Goal: Transaction & Acquisition: Book appointment/travel/reservation

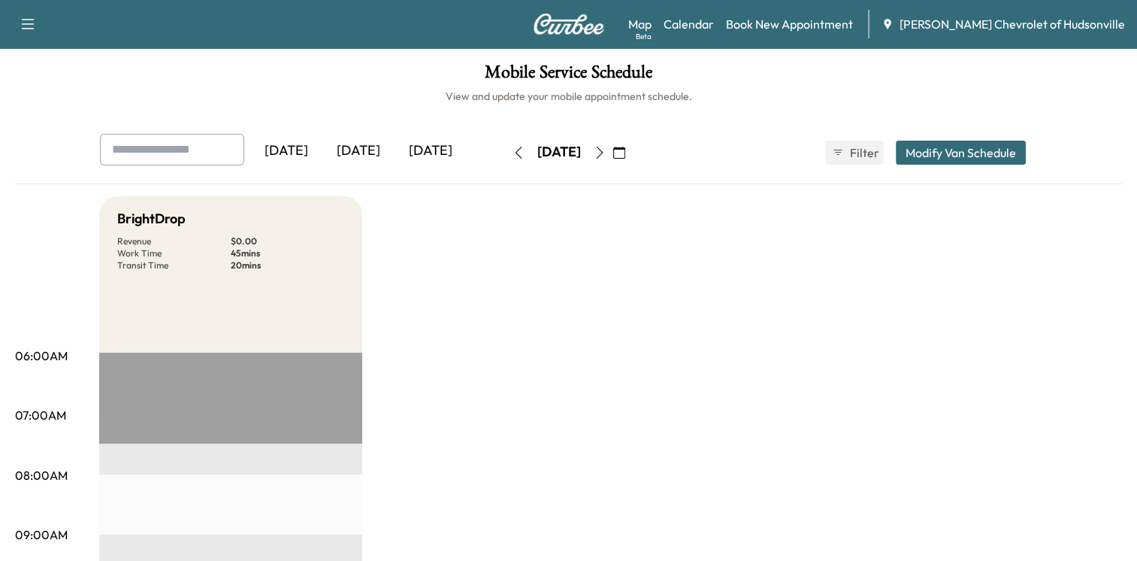
click at [437, 153] on div "[DATE]" at bounding box center [431, 151] width 72 height 35
click at [437, 148] on div "[DATE]" at bounding box center [431, 151] width 72 height 35
click at [625, 149] on icon "button" at bounding box center [619, 153] width 12 height 12
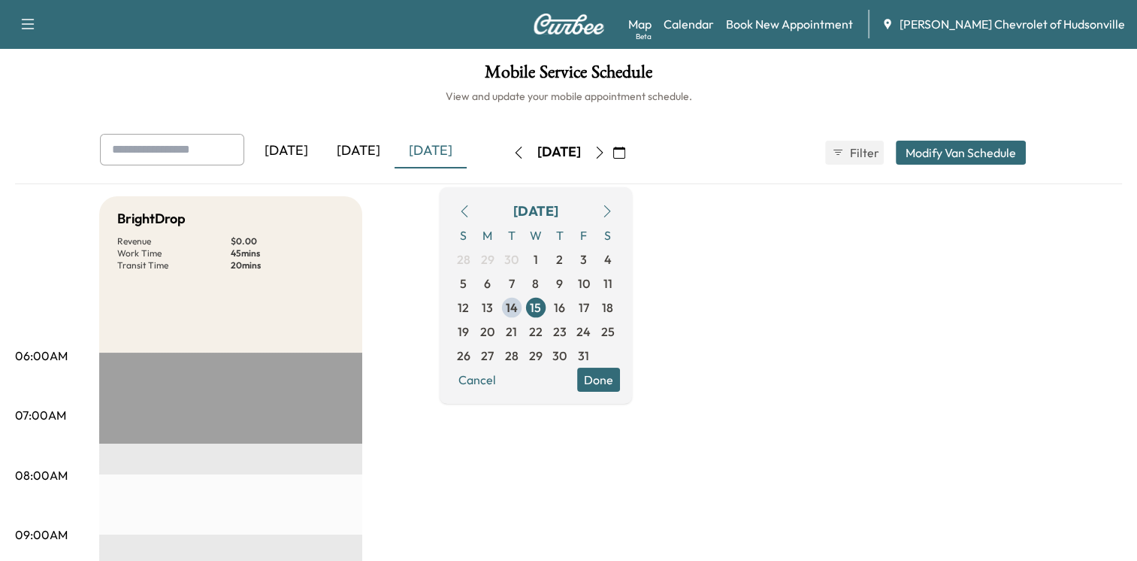
click at [693, 167] on div "[DATE] [DATE] [DATE] [DATE] October 2025 S M T W T F S 28 29 30 1 2 3 4 5 6 7 8…" at bounding box center [569, 153] width 962 height 38
click at [503, 377] on button "Cancel" at bounding box center [477, 380] width 51 height 24
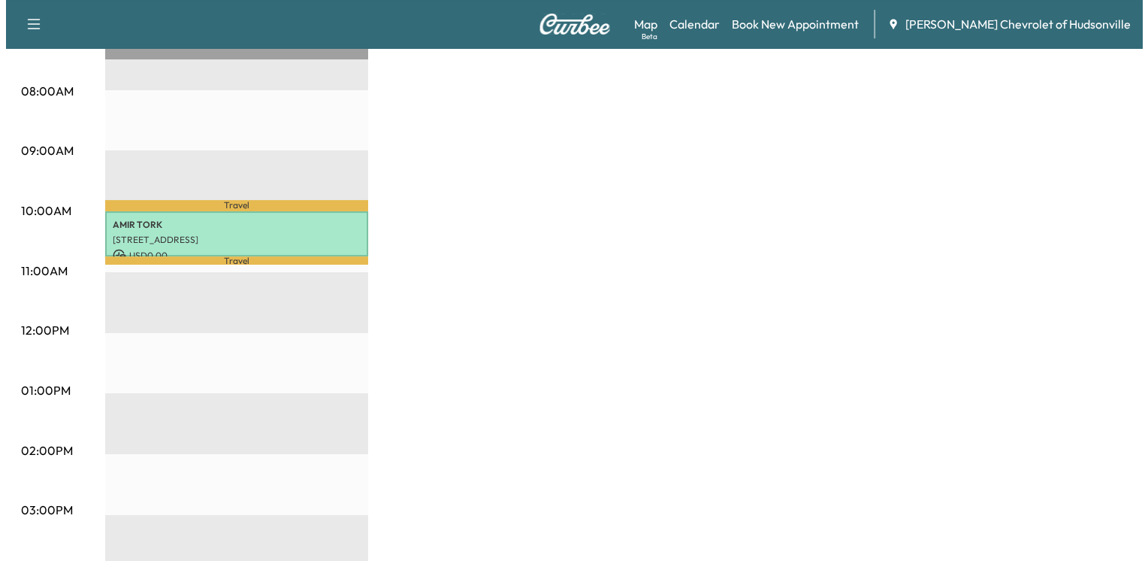
scroll to position [301, 0]
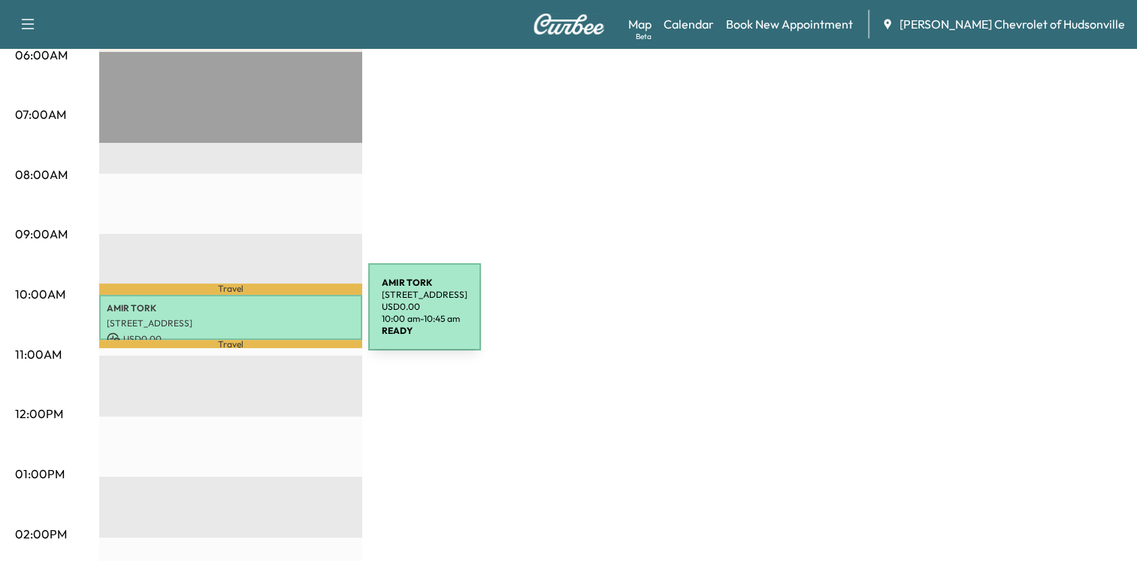
click at [256, 317] on p "[STREET_ADDRESS]" at bounding box center [231, 323] width 248 height 12
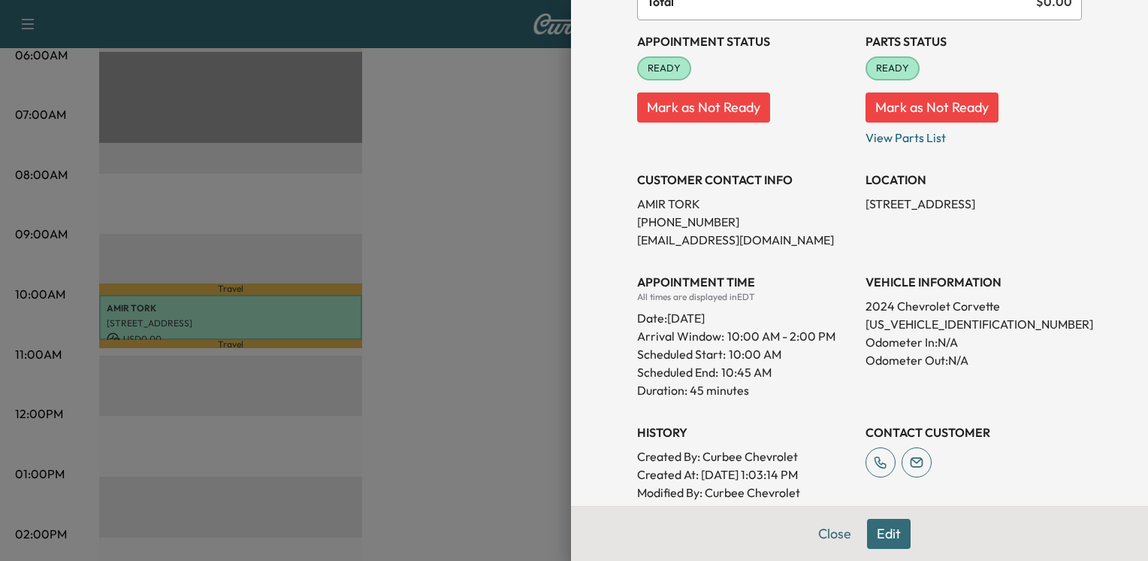
scroll to position [244, 0]
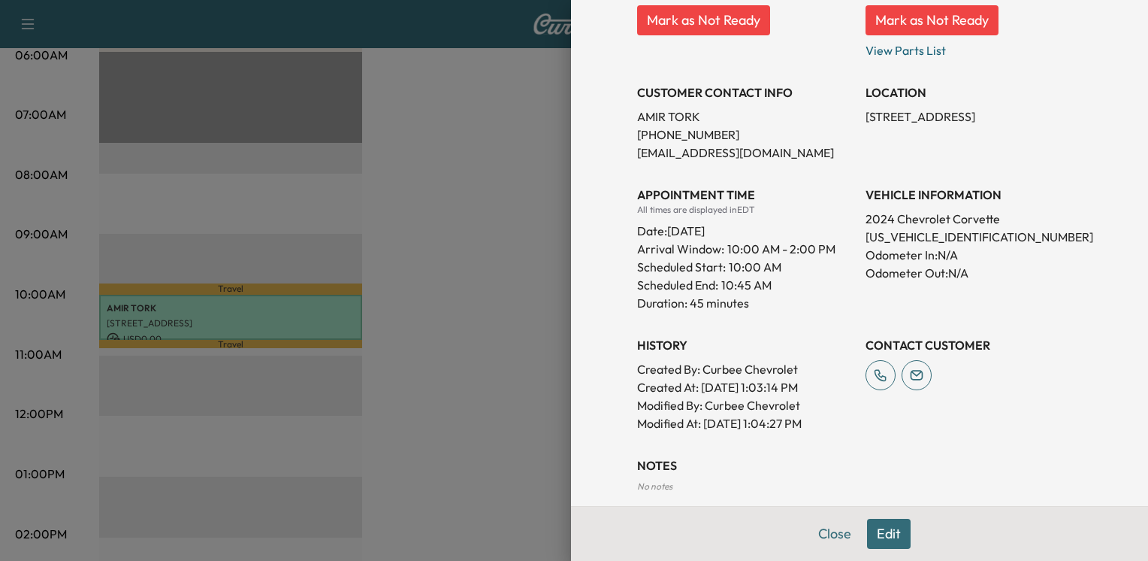
click at [879, 535] on button "Edit" at bounding box center [889, 534] width 44 height 30
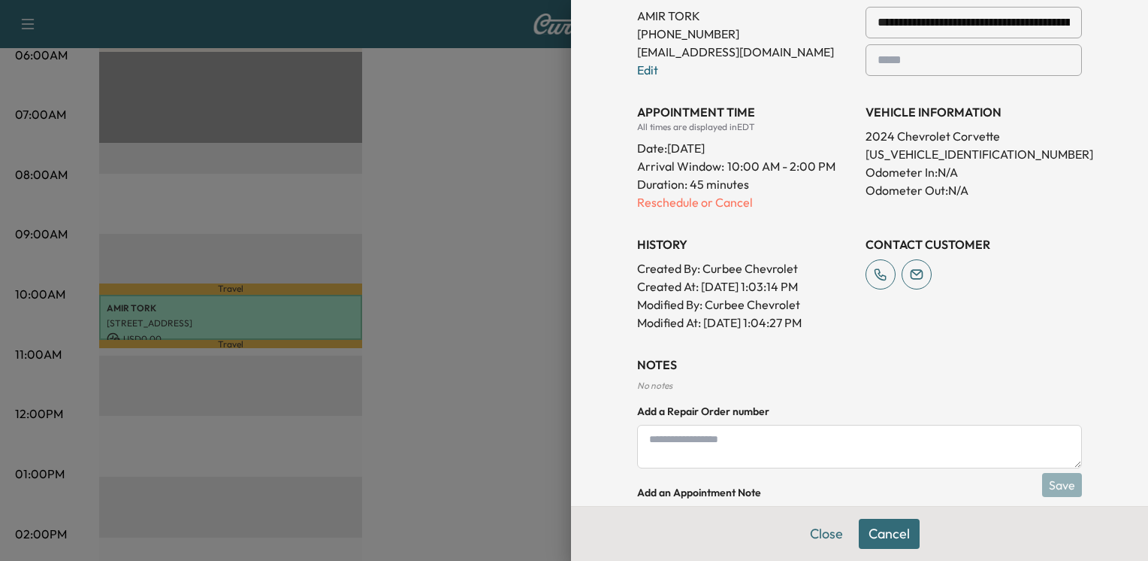
scroll to position [376, 0]
click at [679, 204] on p "Reschedule or Cancel" at bounding box center [745, 202] width 216 height 18
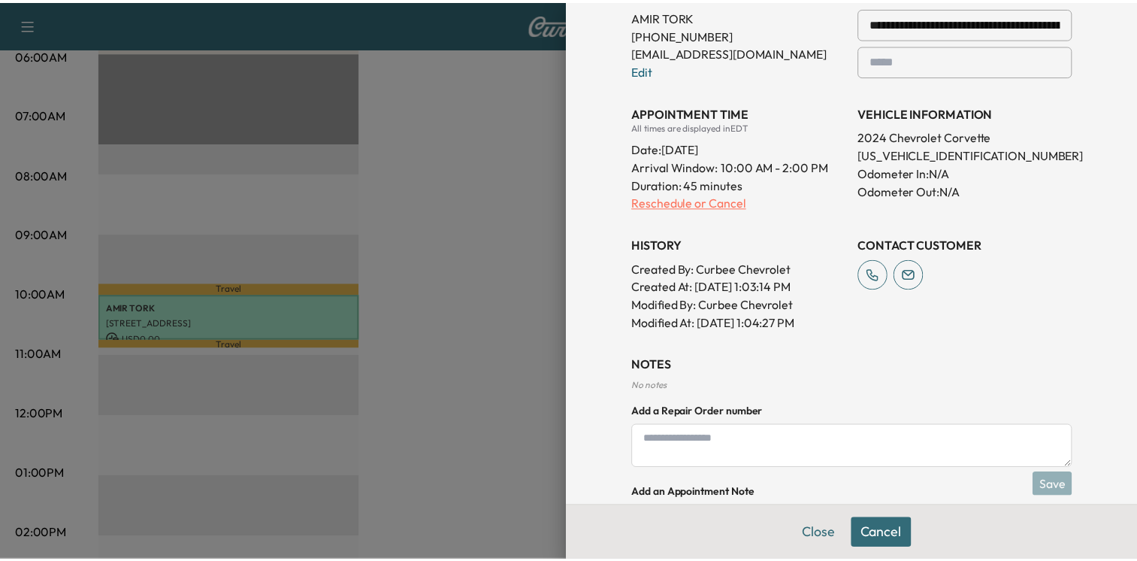
scroll to position [0, 0]
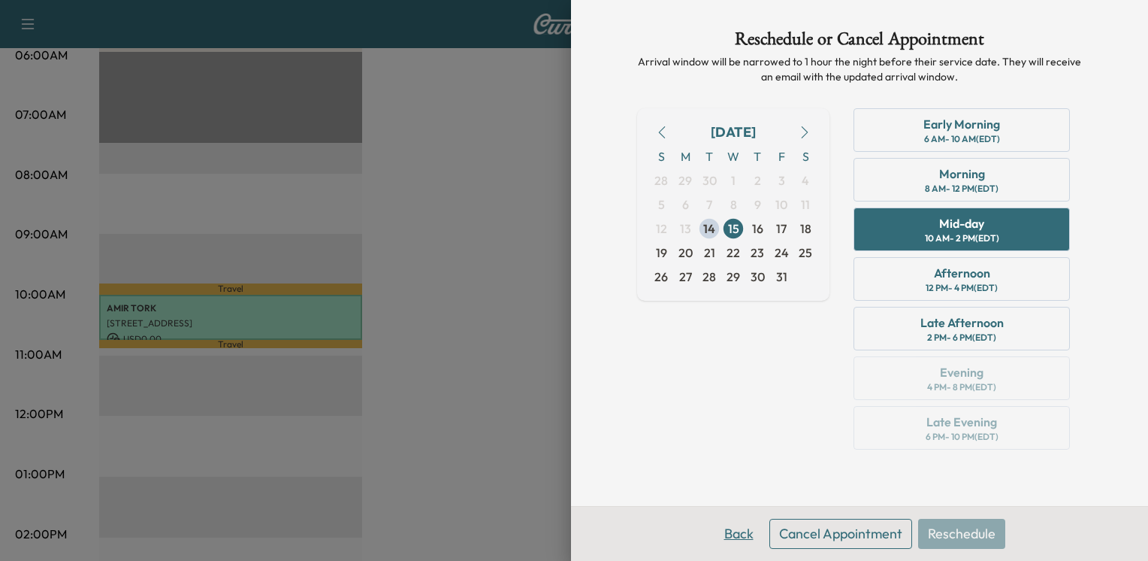
click at [749, 534] on button "Back" at bounding box center [739, 534] width 49 height 30
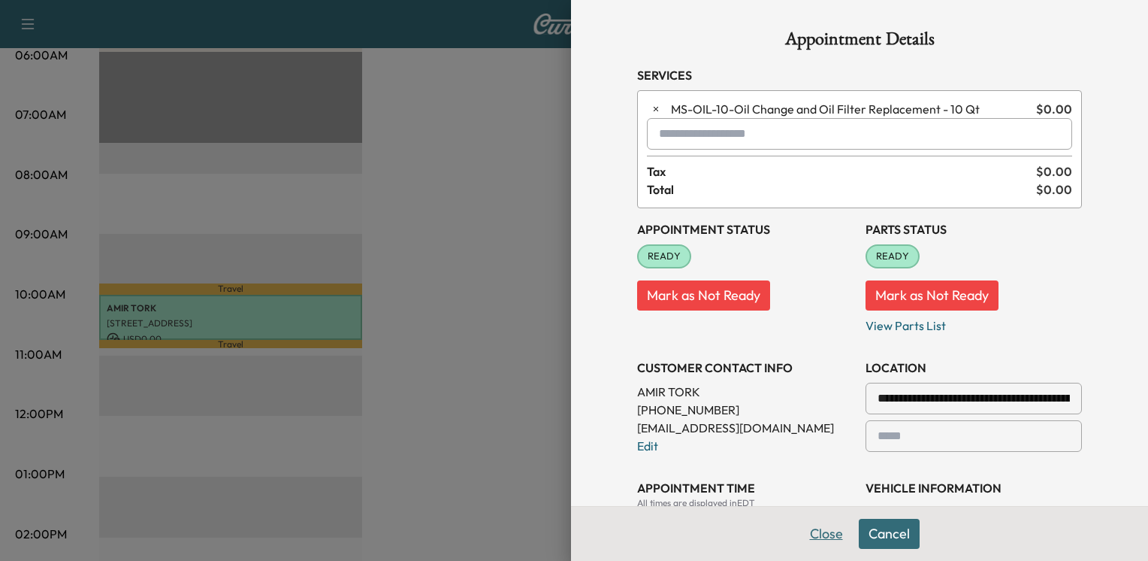
click at [823, 536] on button "Close" at bounding box center [826, 534] width 53 height 30
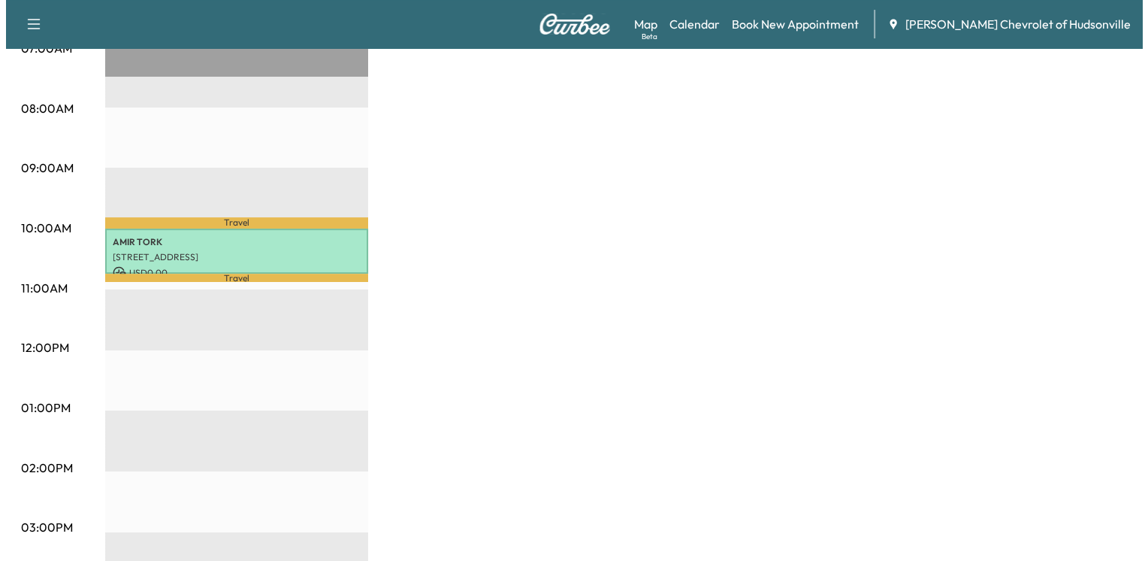
scroll to position [376, 0]
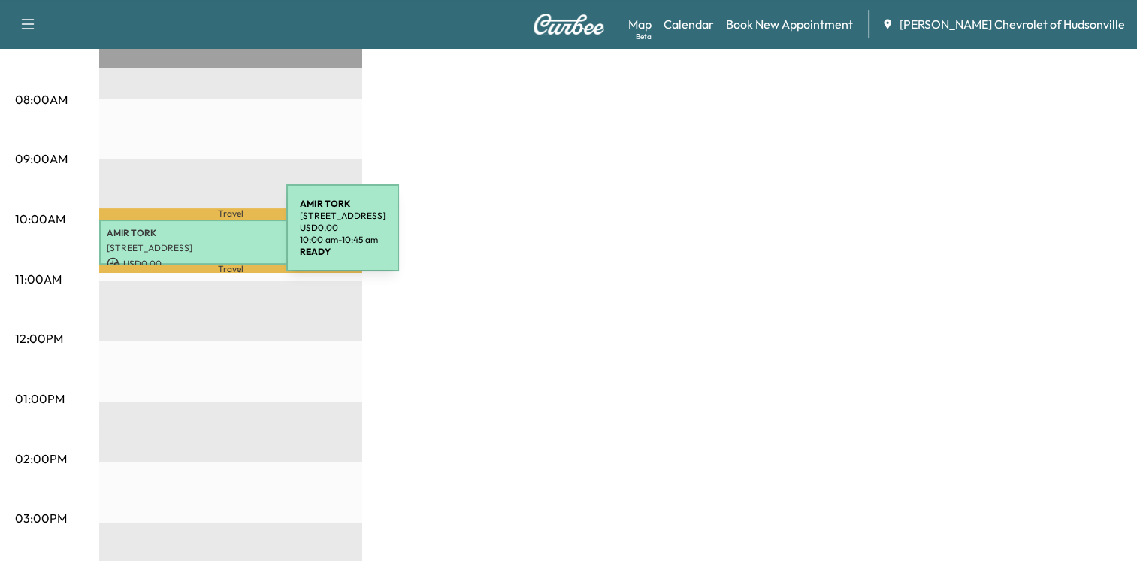
click at [174, 237] on div "[PERSON_NAME] [STREET_ADDRESS] USD 0.00 10:00 am - 10:45 am" at bounding box center [230, 242] width 263 height 46
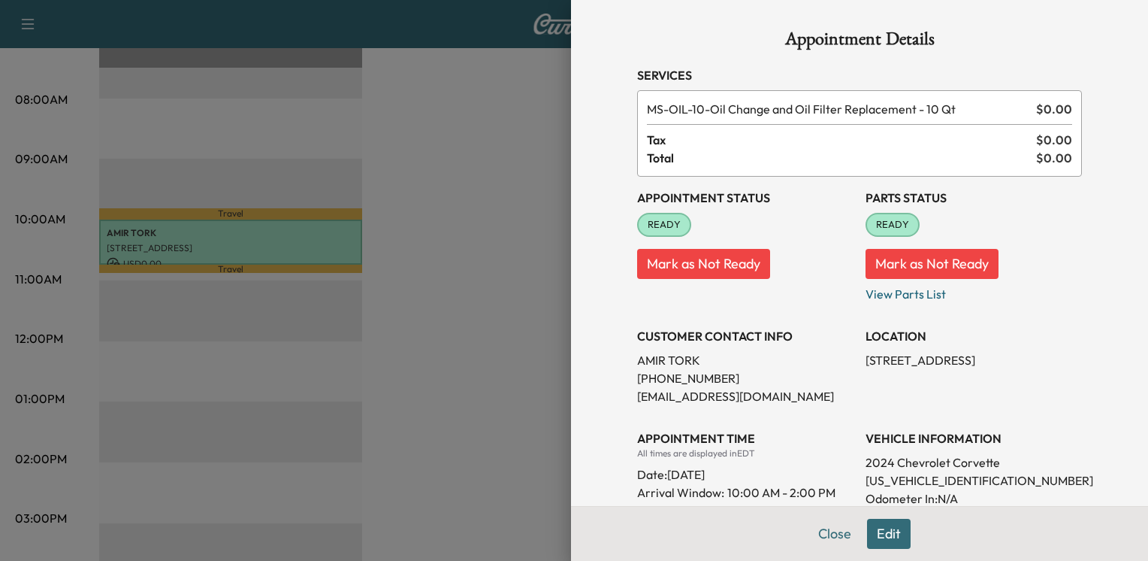
click at [663, 265] on button "Mark as Not Ready" at bounding box center [703, 264] width 133 height 30
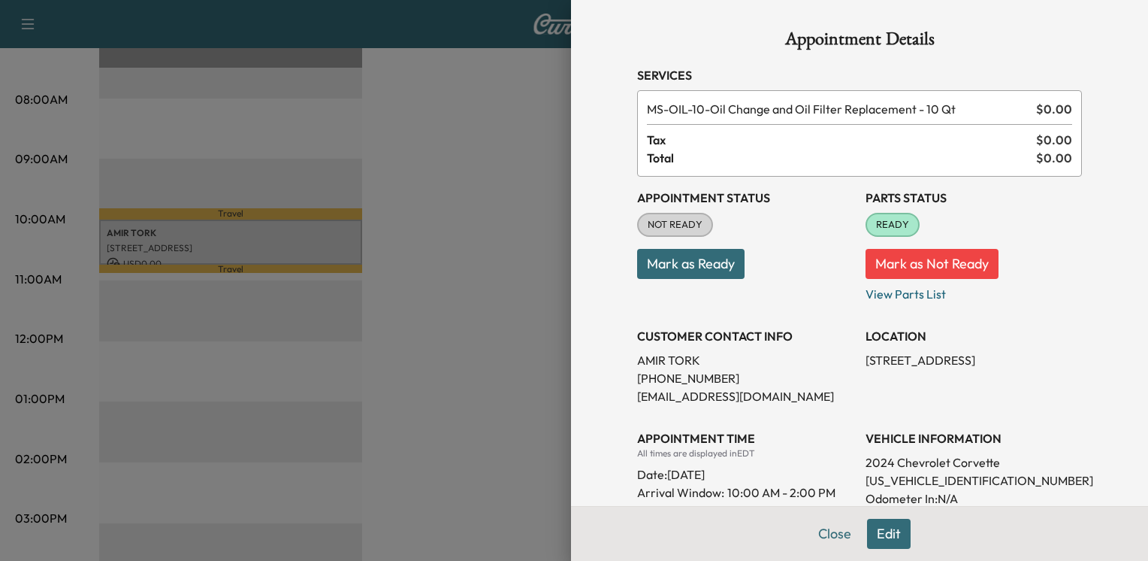
click at [669, 267] on button "Mark as Ready" at bounding box center [690, 264] width 107 height 30
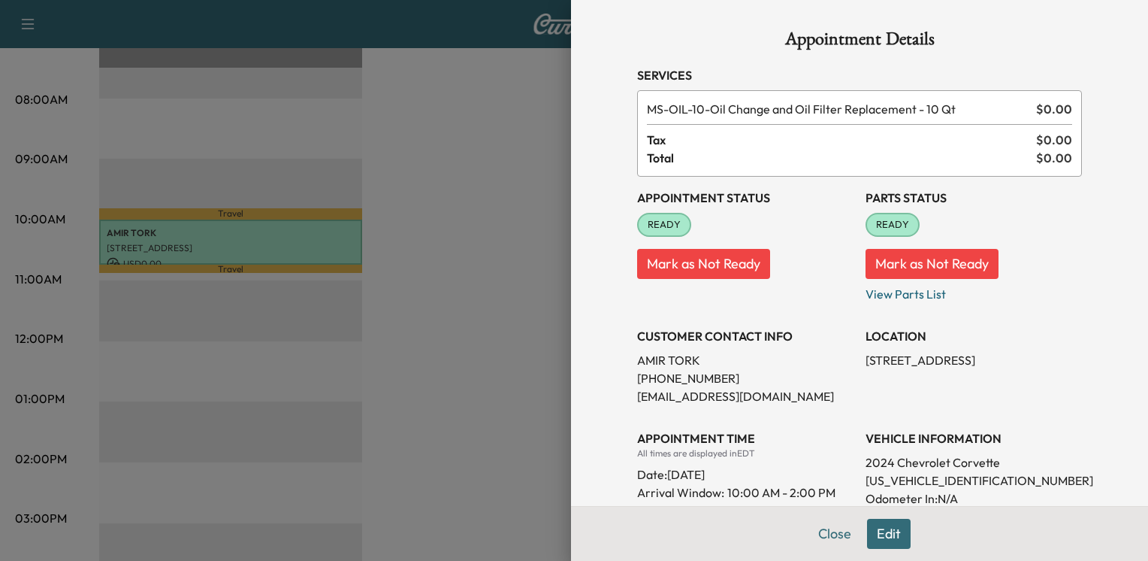
click at [913, 265] on button "Mark as Not Ready" at bounding box center [932, 264] width 133 height 30
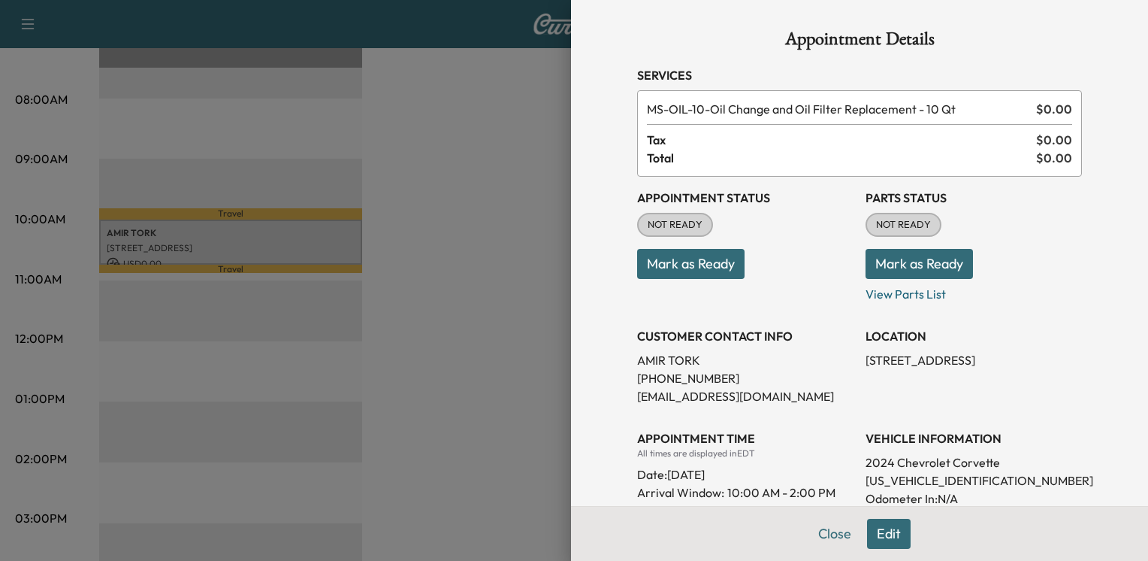
click at [652, 260] on button "Mark as Ready" at bounding box center [690, 264] width 107 height 30
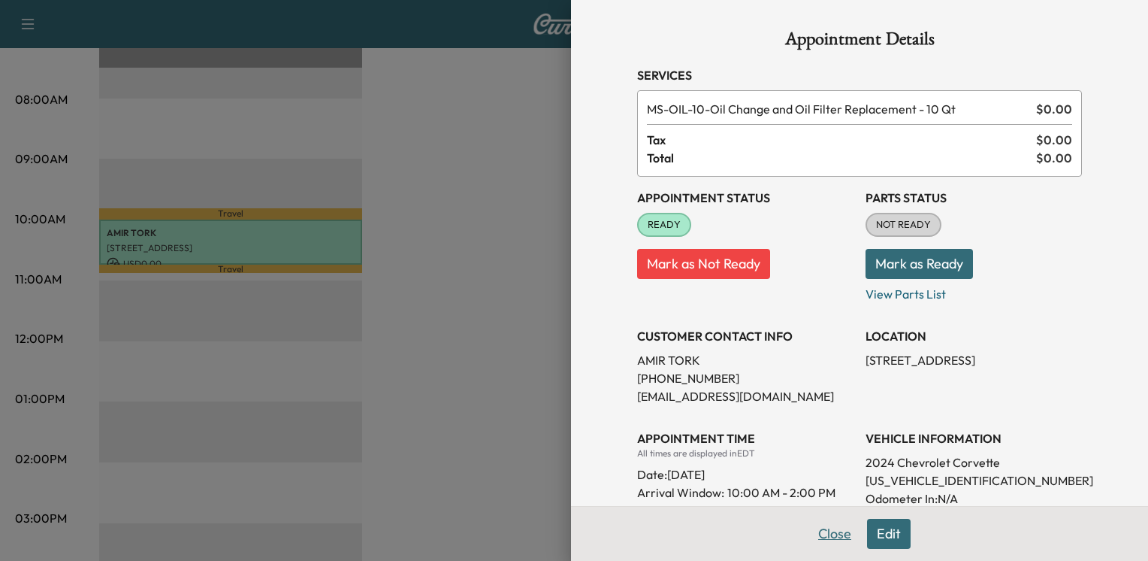
click at [815, 538] on button "Close" at bounding box center [835, 534] width 53 height 30
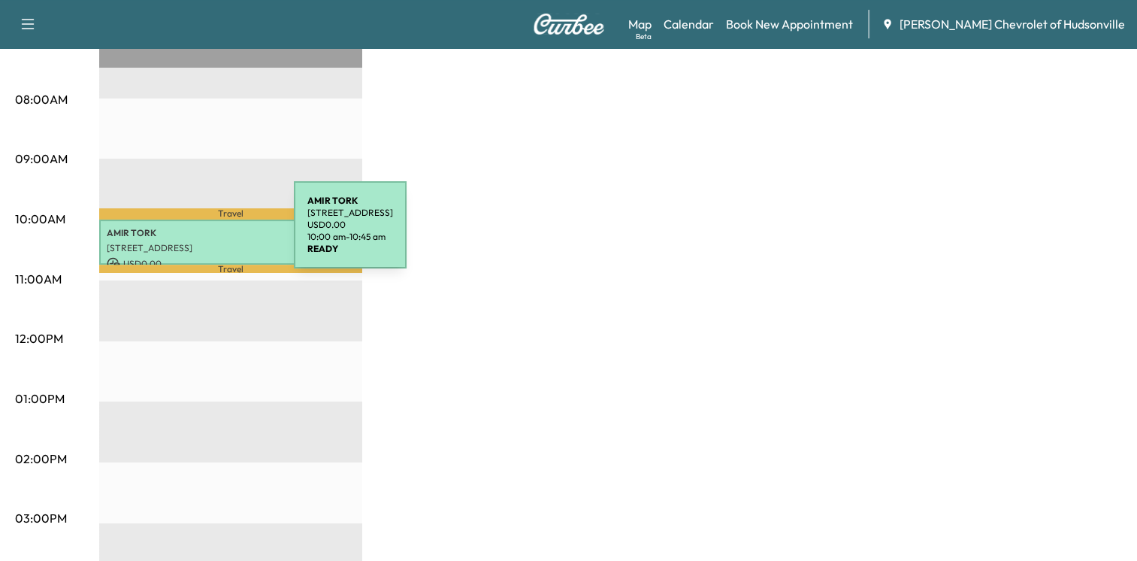
click at [181, 234] on p "[PERSON_NAME]" at bounding box center [231, 233] width 248 height 12
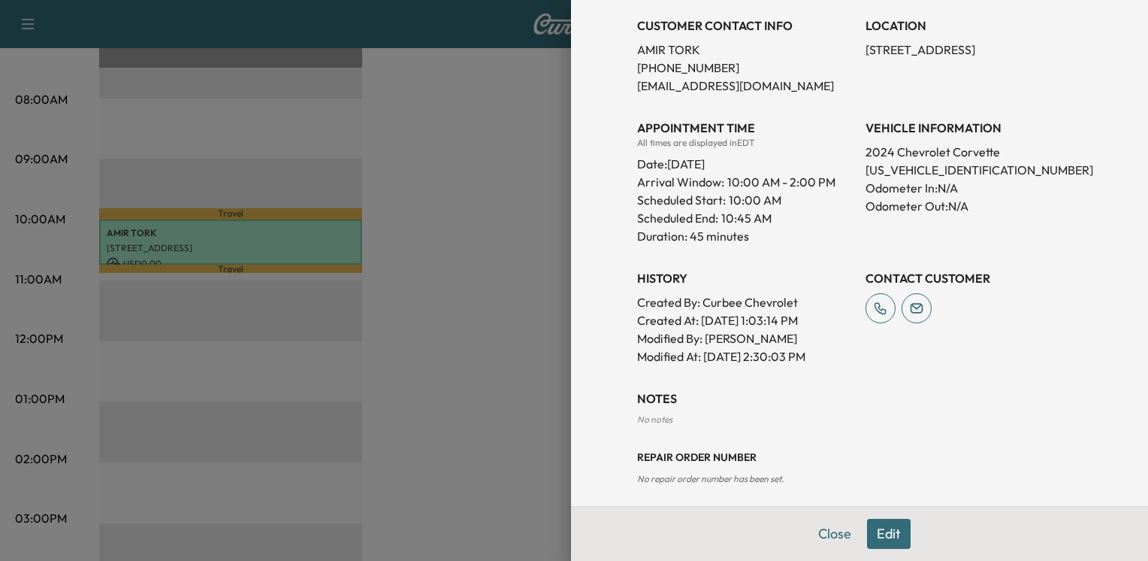
scroll to position [319, 0]
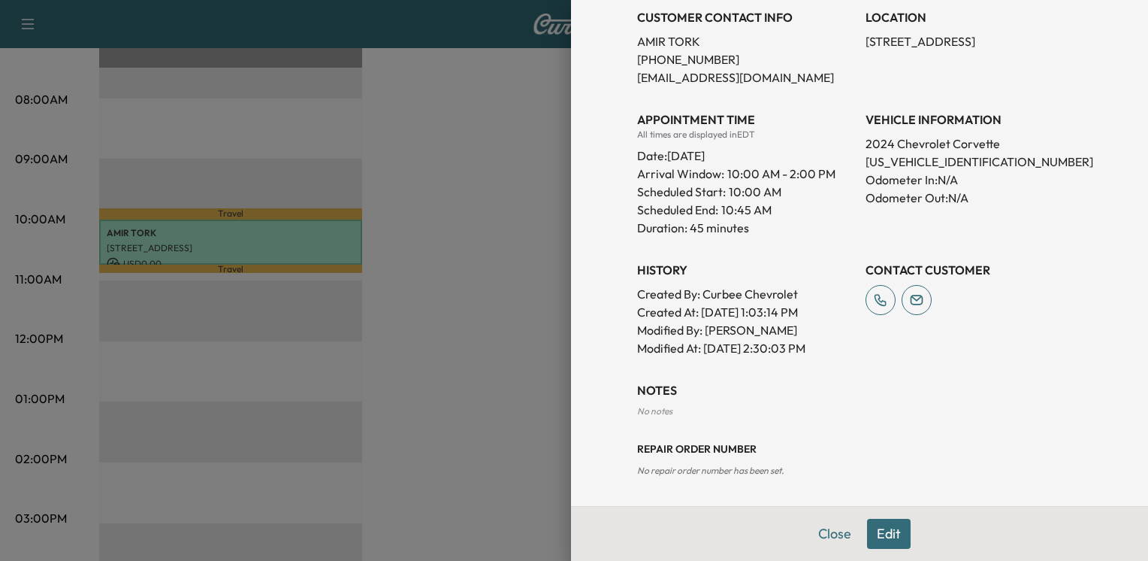
click at [662, 471] on span "No repair order number has been set." at bounding box center [710, 469] width 147 height 11
click at [867, 530] on button "Edit" at bounding box center [889, 534] width 44 height 30
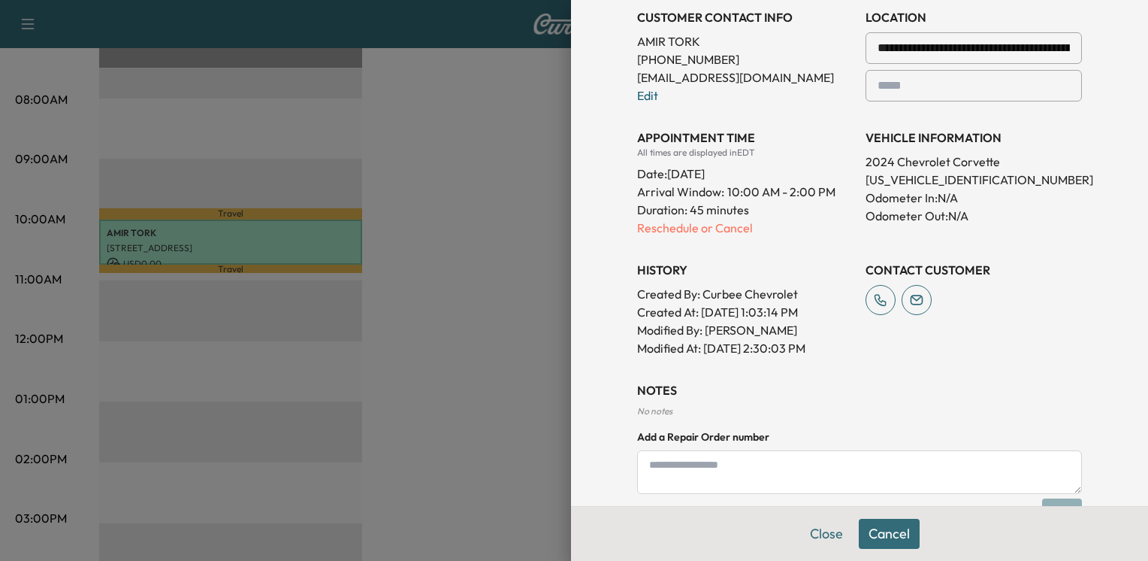
click at [679, 461] on textarea at bounding box center [859, 472] width 445 height 44
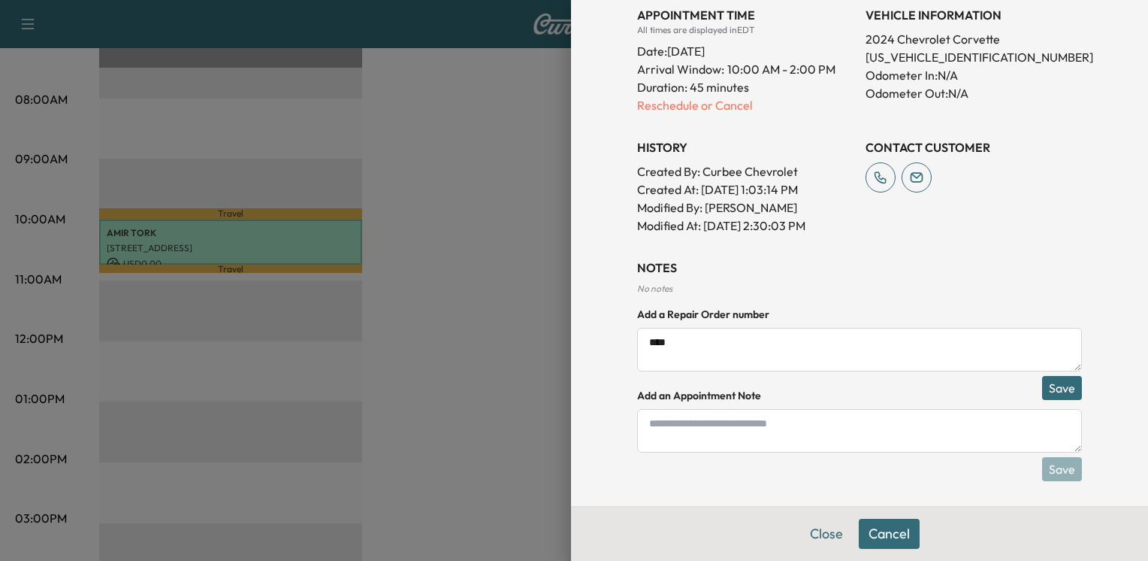
scroll to position [477, 0]
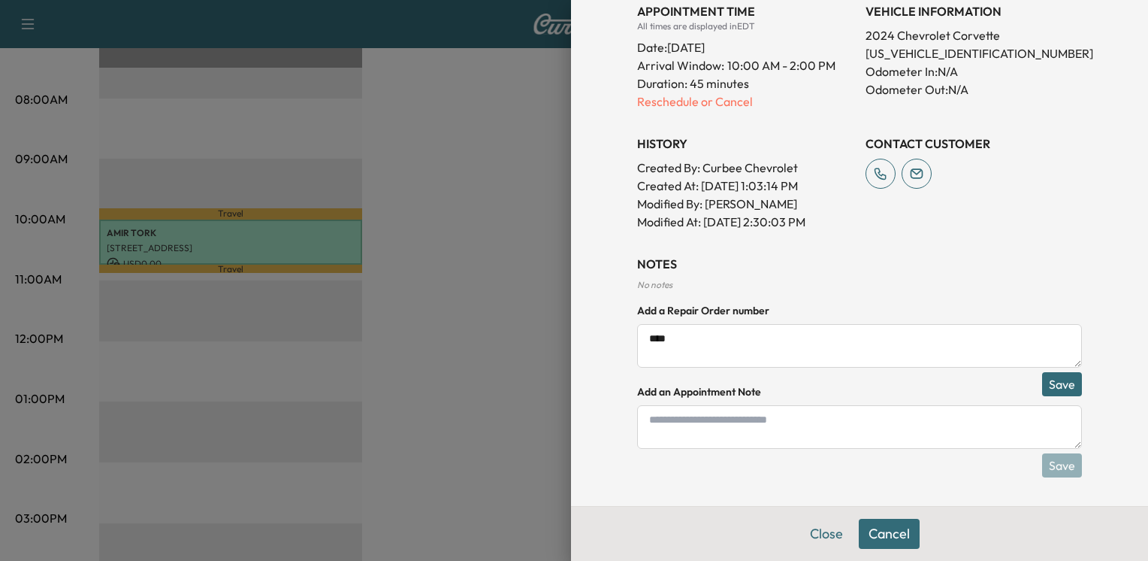
type textarea "****"
click at [1052, 377] on button "Save" at bounding box center [1062, 384] width 40 height 24
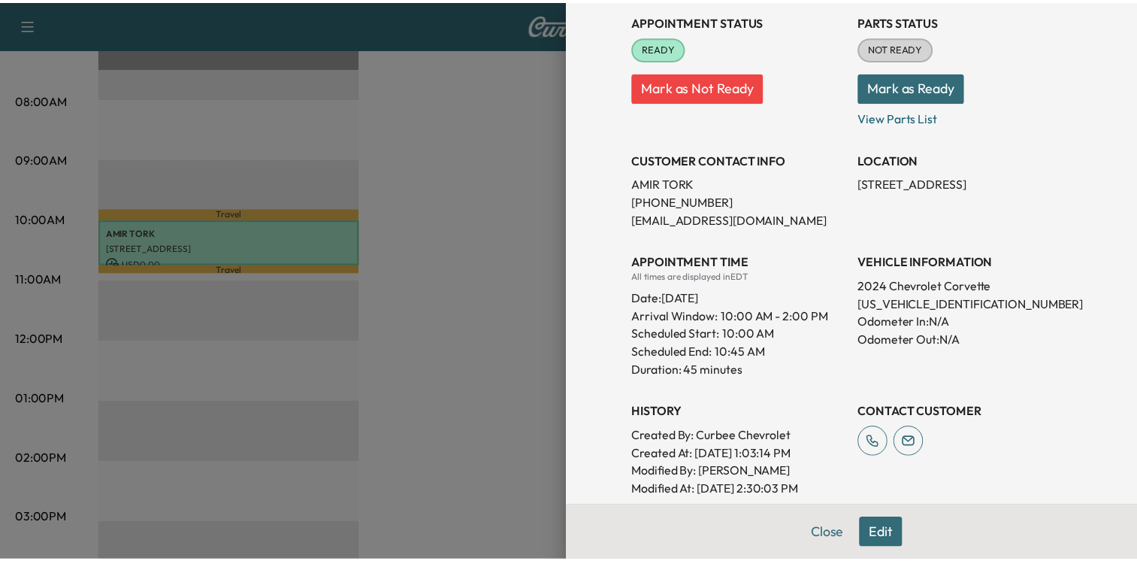
scroll to position [327, 0]
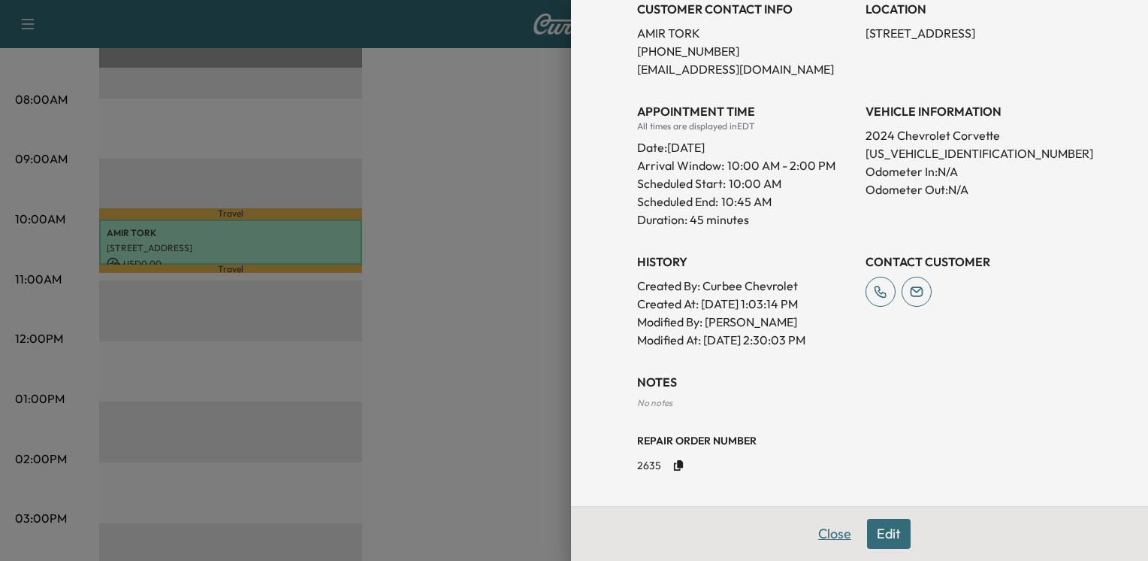
click at [821, 533] on button "Close" at bounding box center [835, 534] width 53 height 30
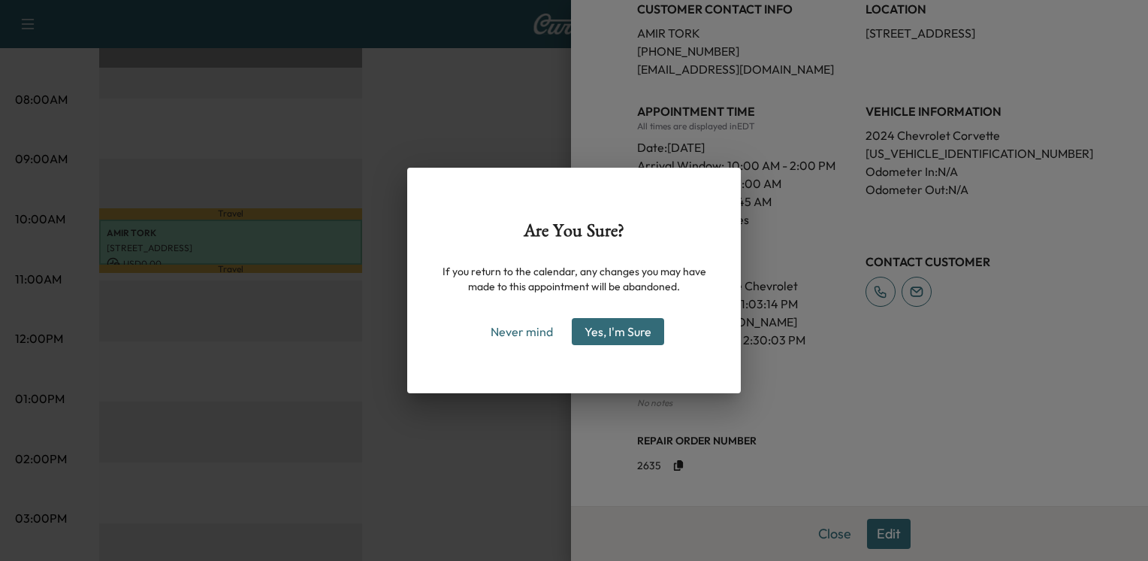
click at [598, 333] on button "Yes, I'm Sure" at bounding box center [618, 331] width 92 height 27
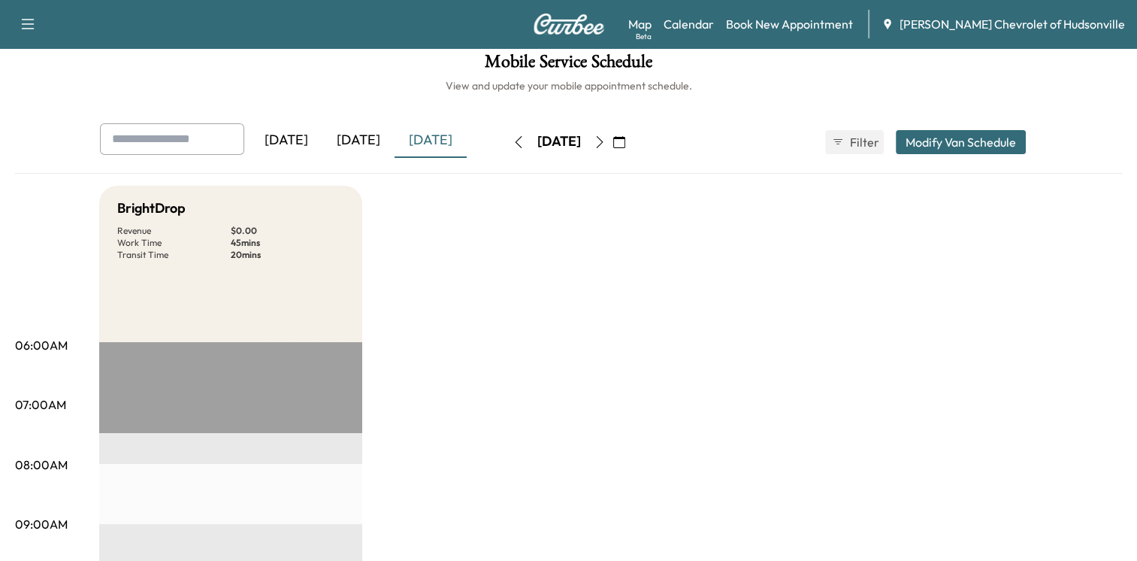
scroll to position [0, 0]
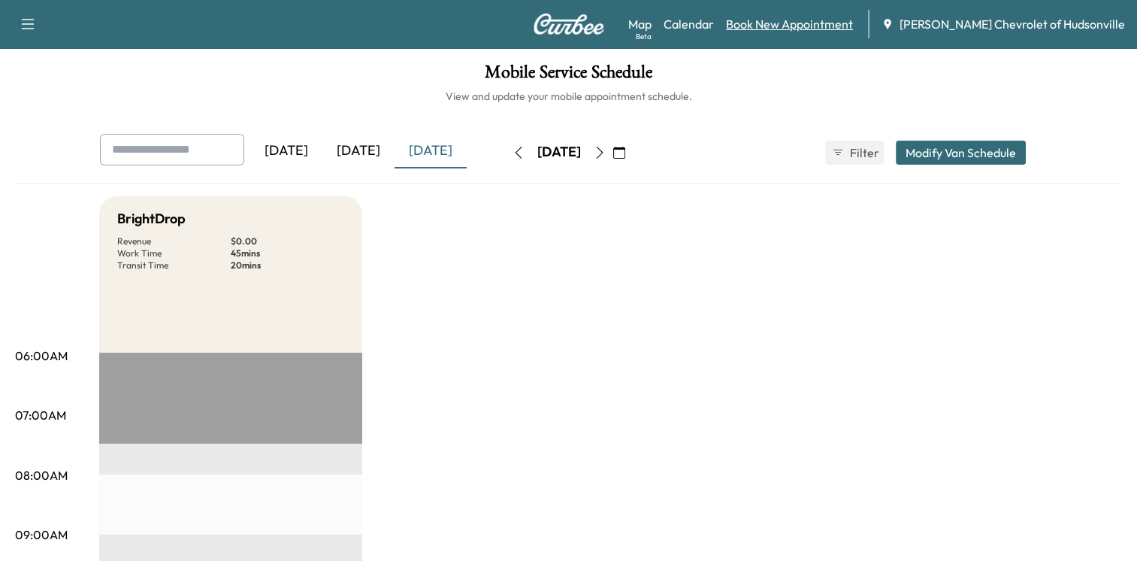
click at [800, 26] on link "Book New Appointment" at bounding box center [789, 24] width 127 height 18
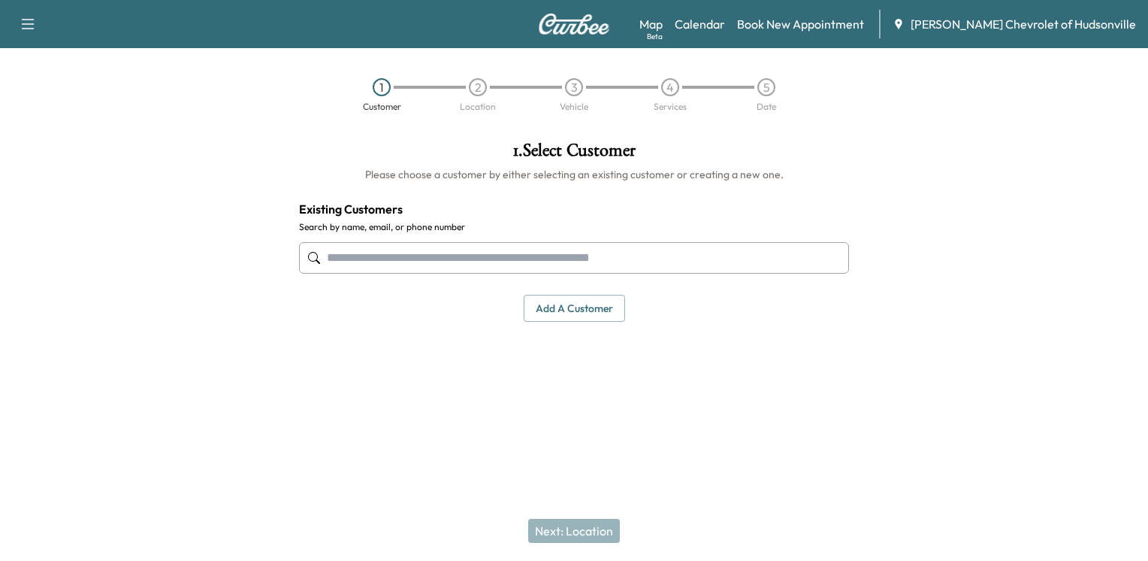
click at [468, 256] on input "text" at bounding box center [574, 258] width 550 height 32
click at [588, 307] on button "Add a customer" at bounding box center [574, 309] width 101 height 28
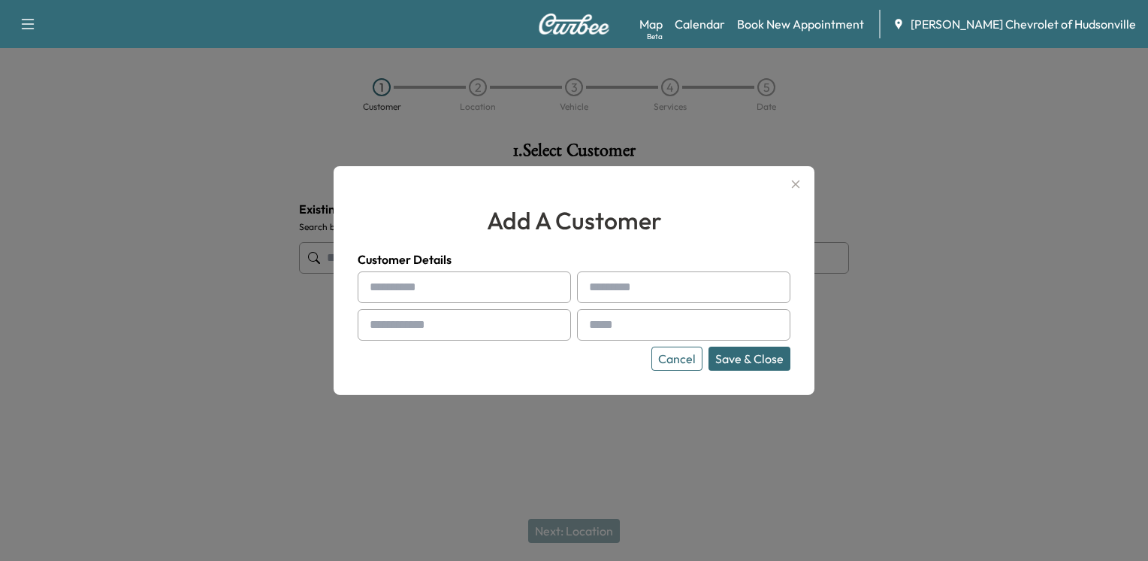
click at [493, 295] on input "text" at bounding box center [464, 287] width 213 height 32
type input "*****"
type input "**********"
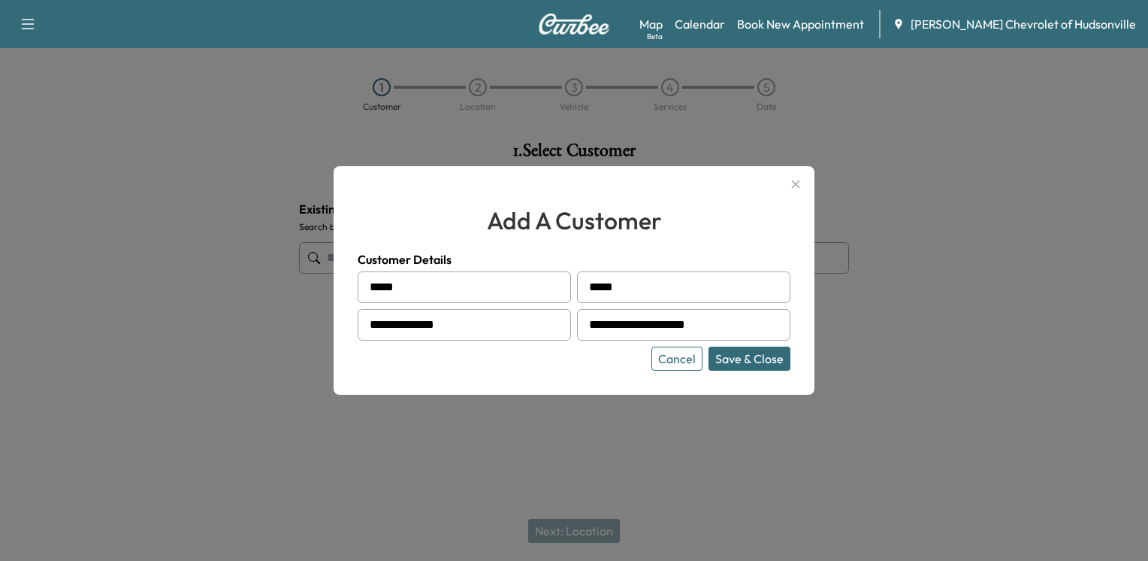
click at [743, 356] on button "Save & Close" at bounding box center [750, 358] width 82 height 24
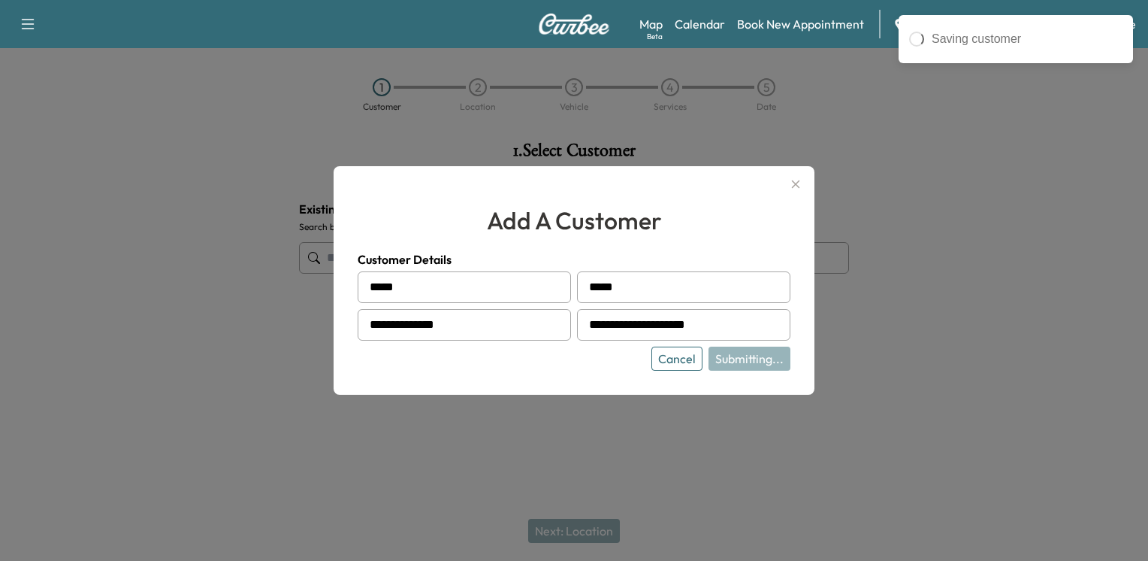
type input "**********"
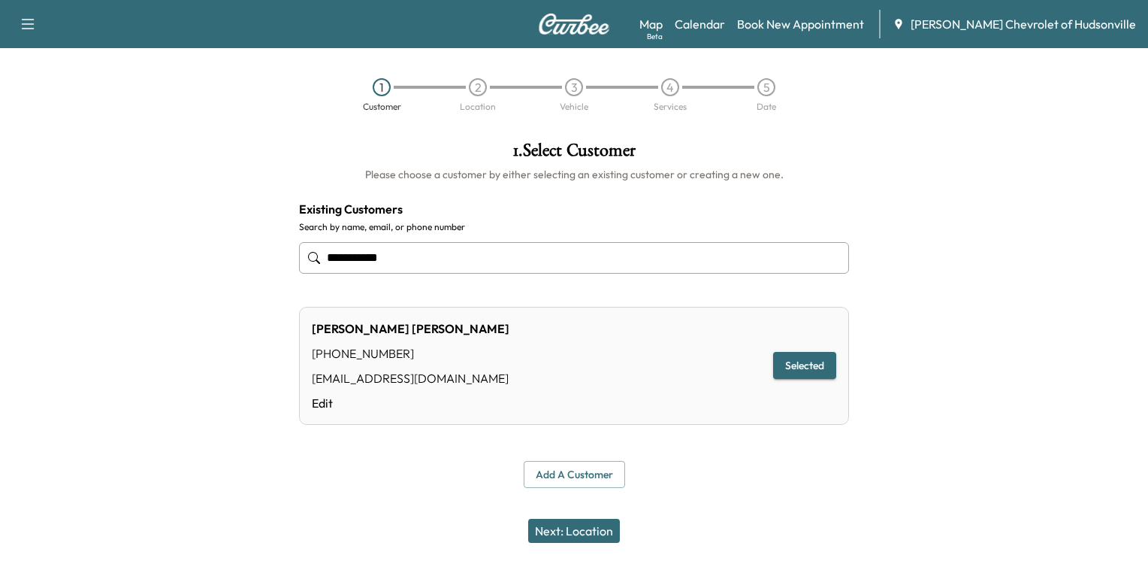
click at [564, 528] on button "Next: Location" at bounding box center [574, 531] width 92 height 24
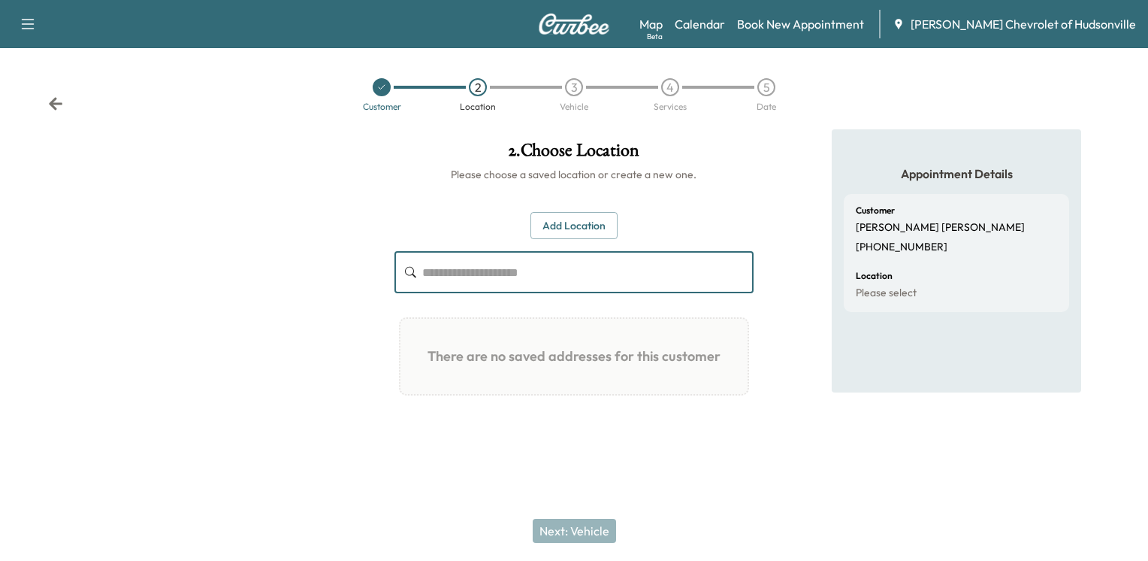
click at [486, 275] on input "text" at bounding box center [587, 272] width 331 height 42
click at [569, 224] on button "Add Location" at bounding box center [574, 226] width 87 height 28
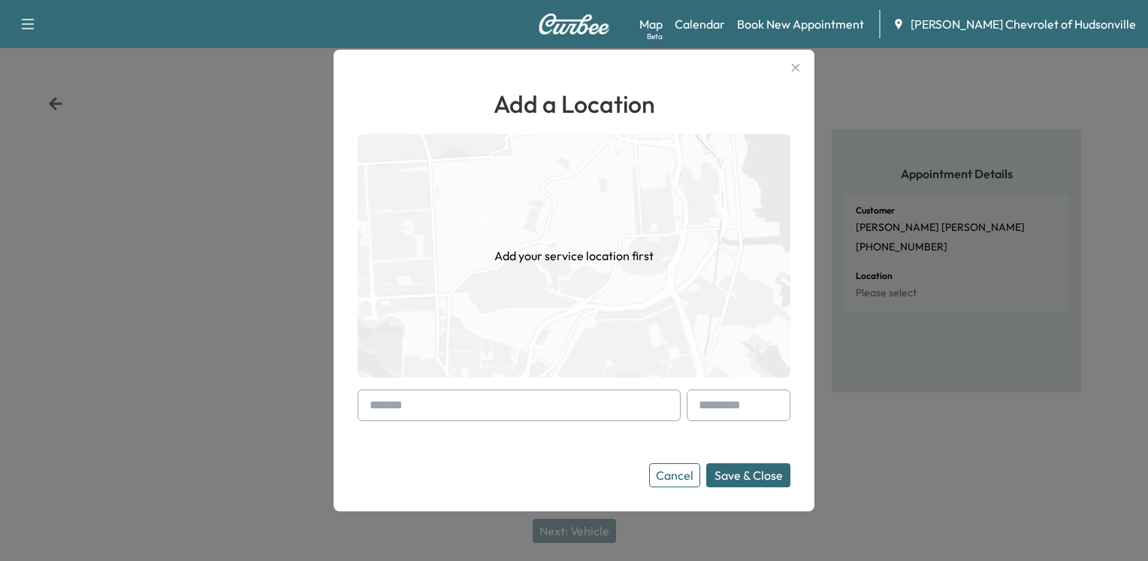
click at [422, 410] on input "text" at bounding box center [519, 405] width 323 height 32
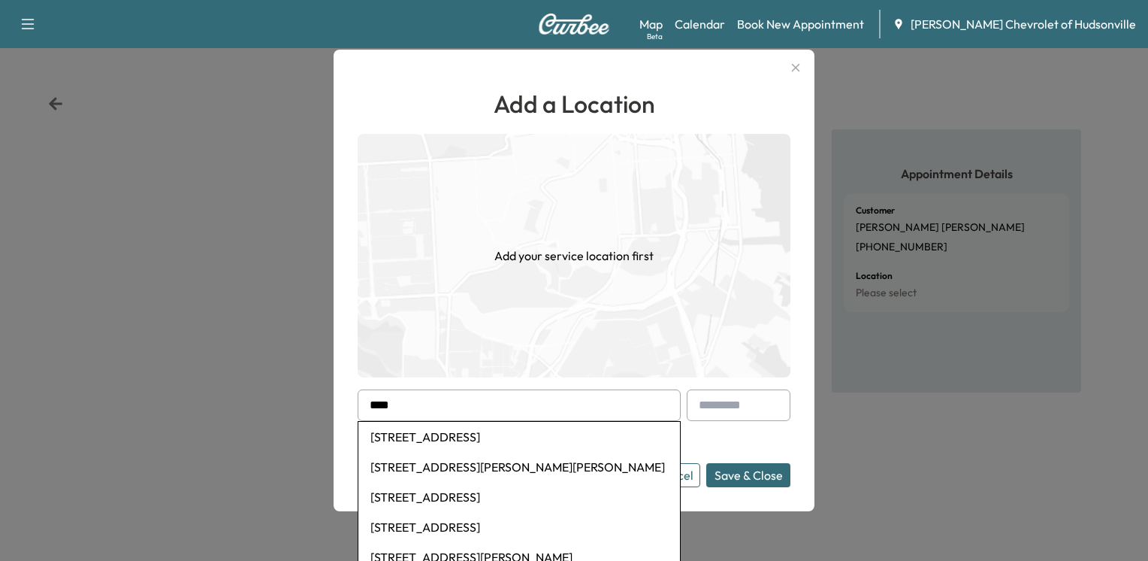
click at [445, 437] on li "[STREET_ADDRESS]" at bounding box center [520, 437] width 322 height 30
type input "**********"
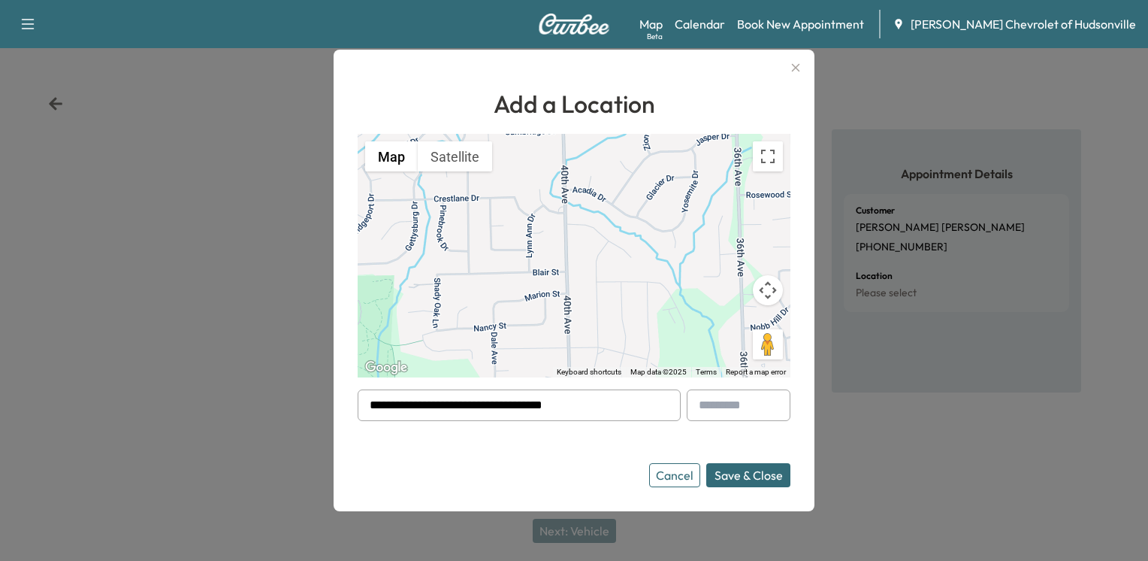
click at [748, 471] on button "Save & Close" at bounding box center [749, 475] width 84 height 24
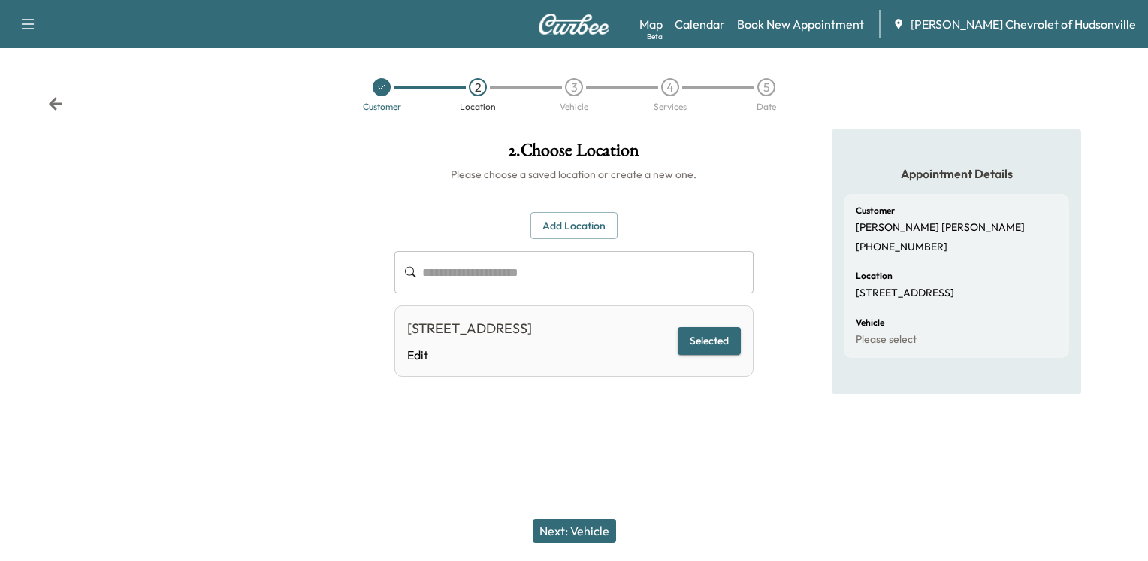
click at [568, 522] on button "Next: Vehicle" at bounding box center [574, 531] width 83 height 24
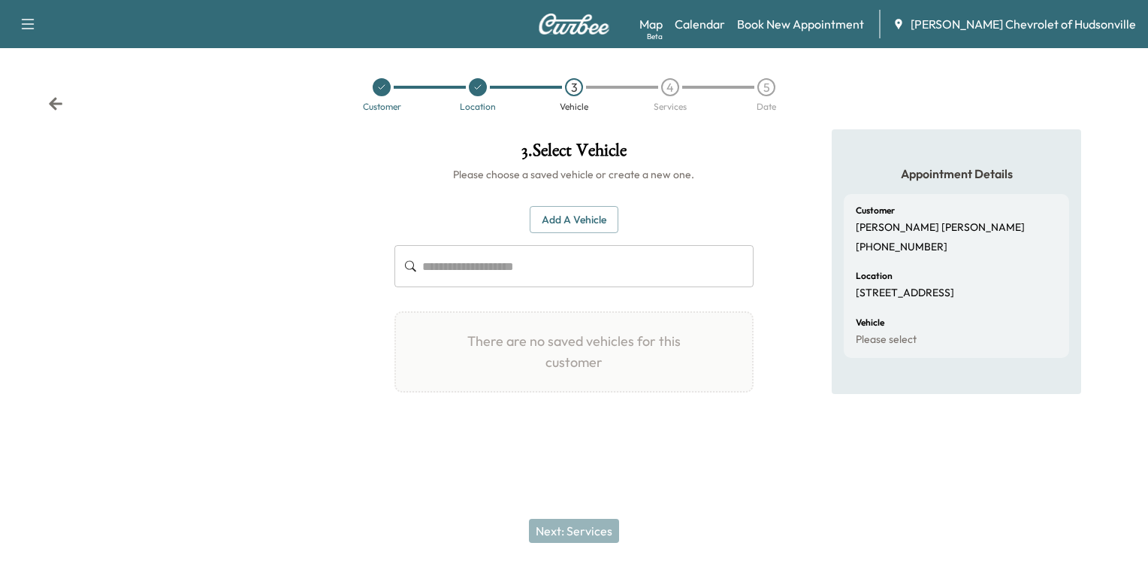
click at [568, 221] on button "Add a Vehicle" at bounding box center [574, 220] width 89 height 28
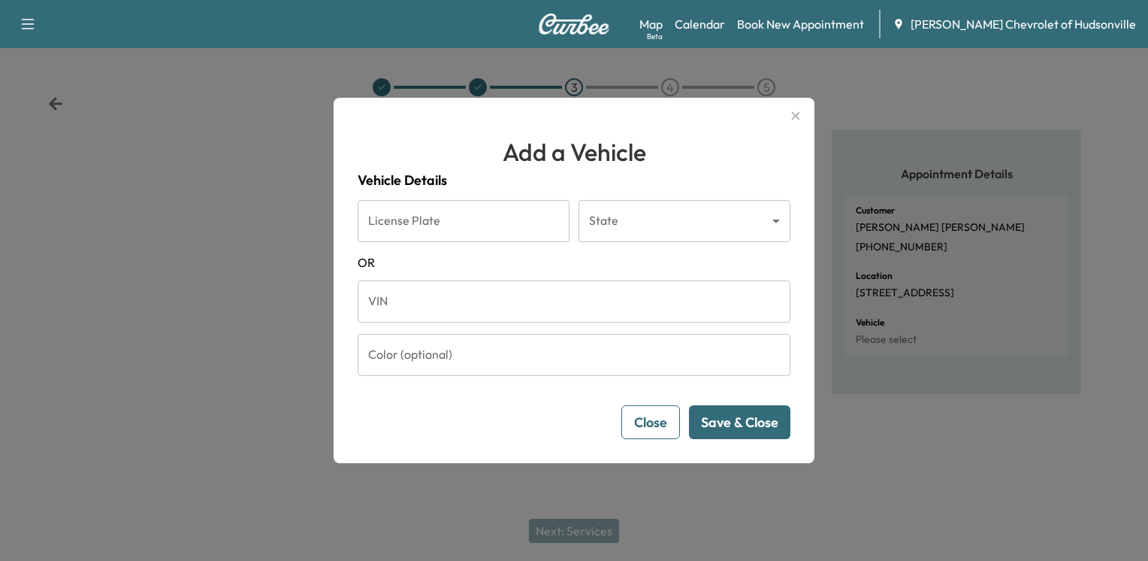
click at [433, 305] on input "VIN" at bounding box center [574, 301] width 433 height 42
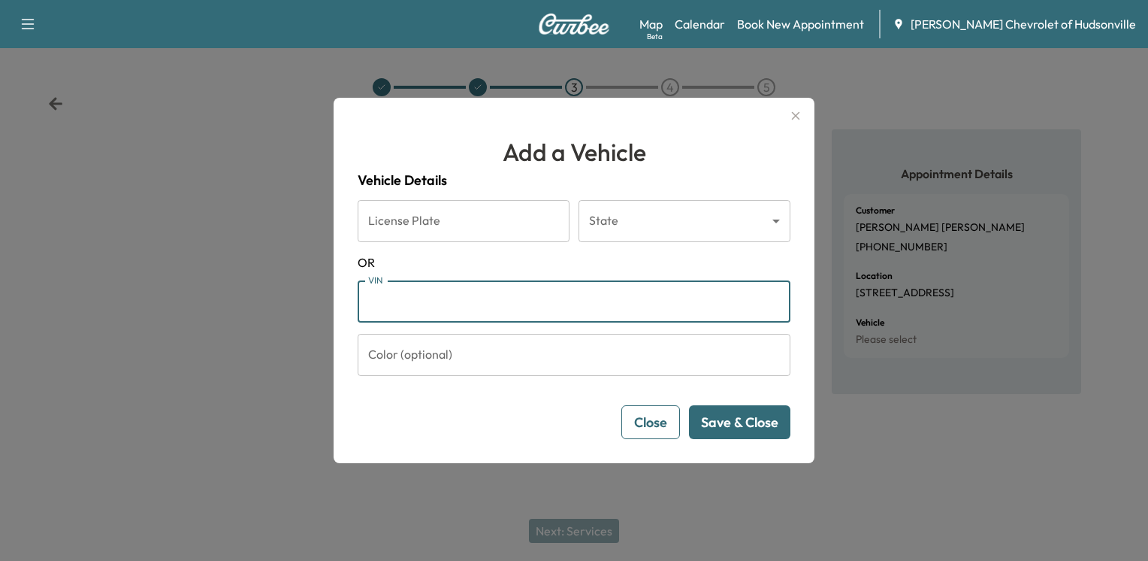
click at [386, 299] on input "VIN" at bounding box center [574, 301] width 433 height 42
click at [485, 297] on input "VIN" at bounding box center [574, 301] width 433 height 42
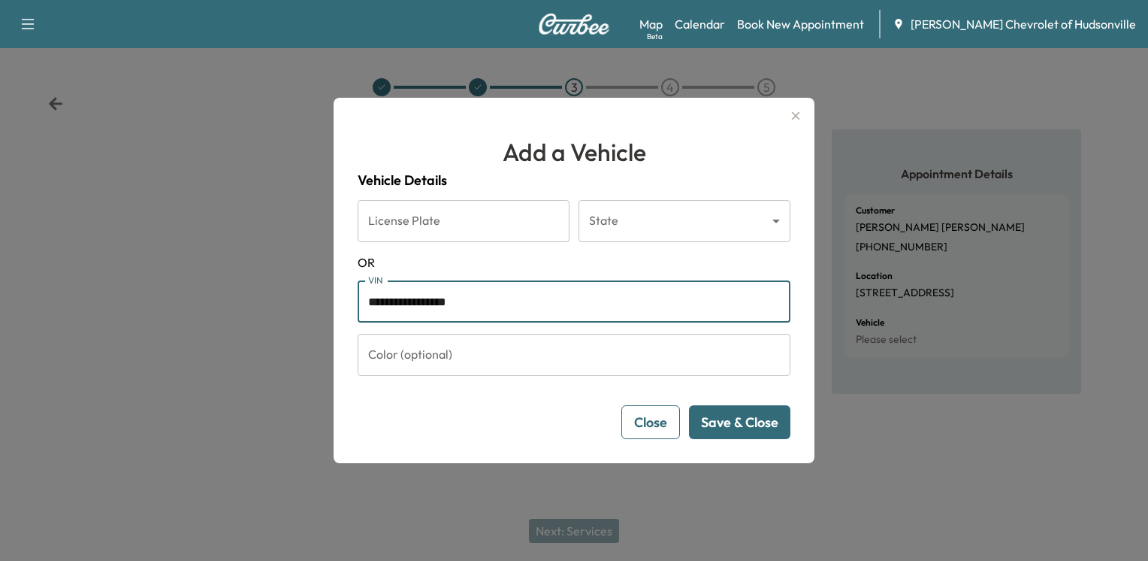
type input "**********"
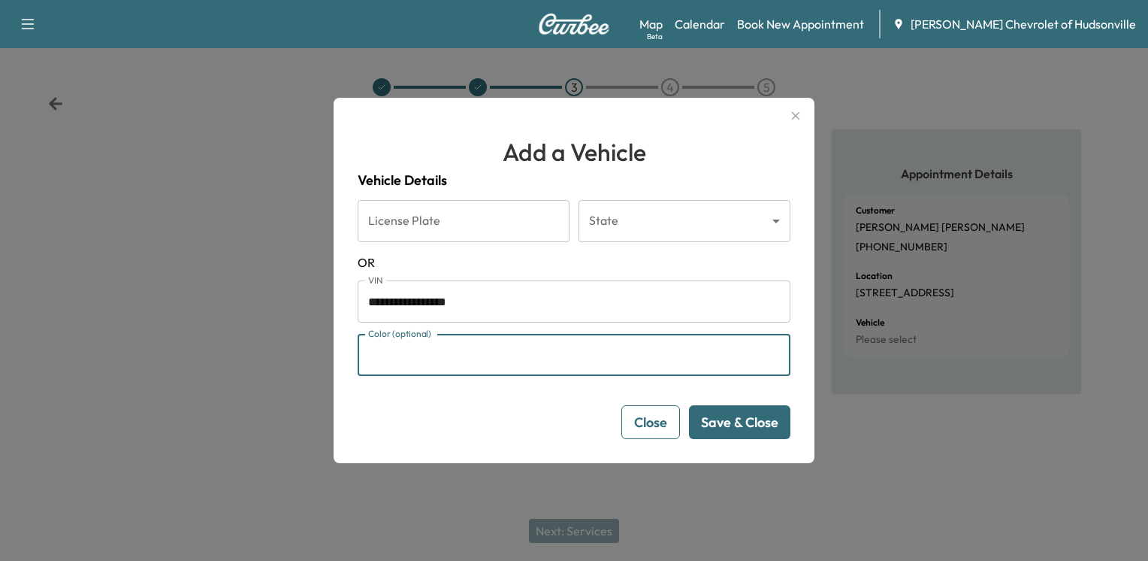
click at [537, 353] on input "Color (optional)" at bounding box center [574, 355] width 433 height 42
type input "******"
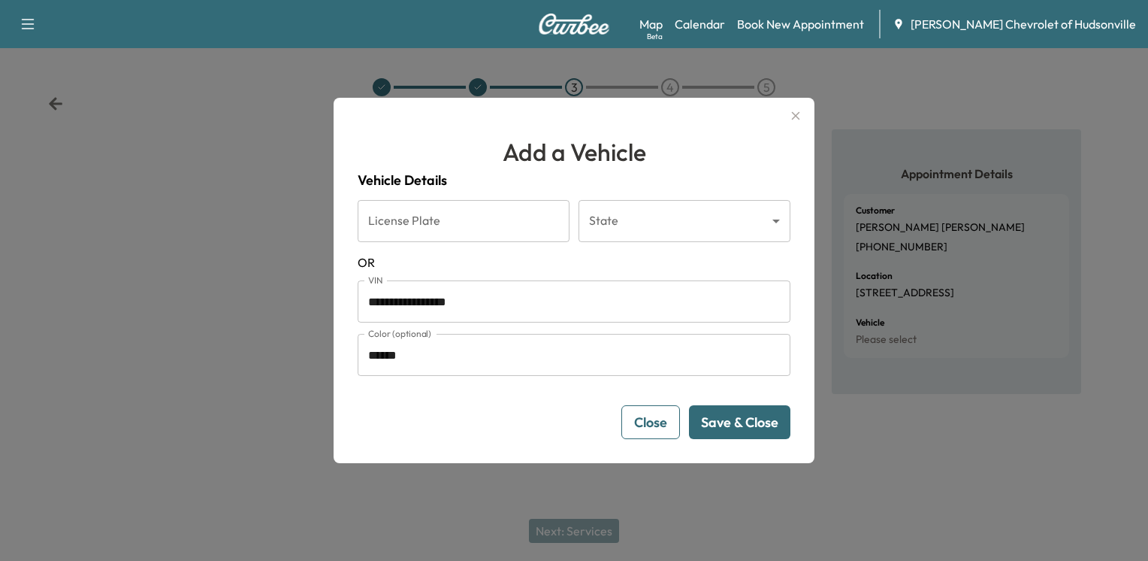
click at [711, 423] on button "Save & Close" at bounding box center [739, 422] width 101 height 34
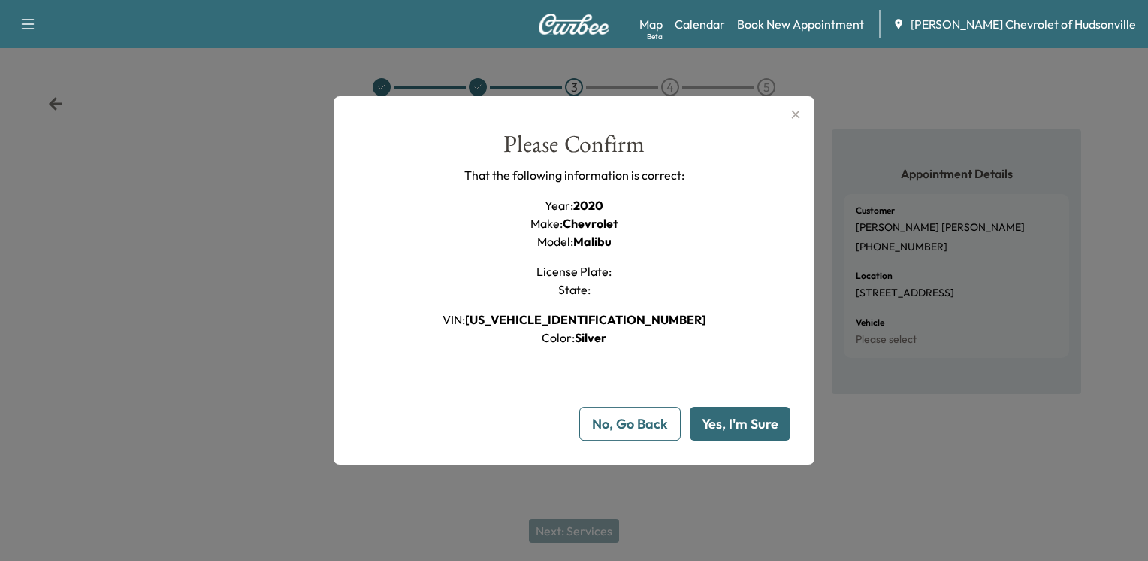
click at [746, 423] on button "Yes, I'm Sure" at bounding box center [740, 424] width 101 height 34
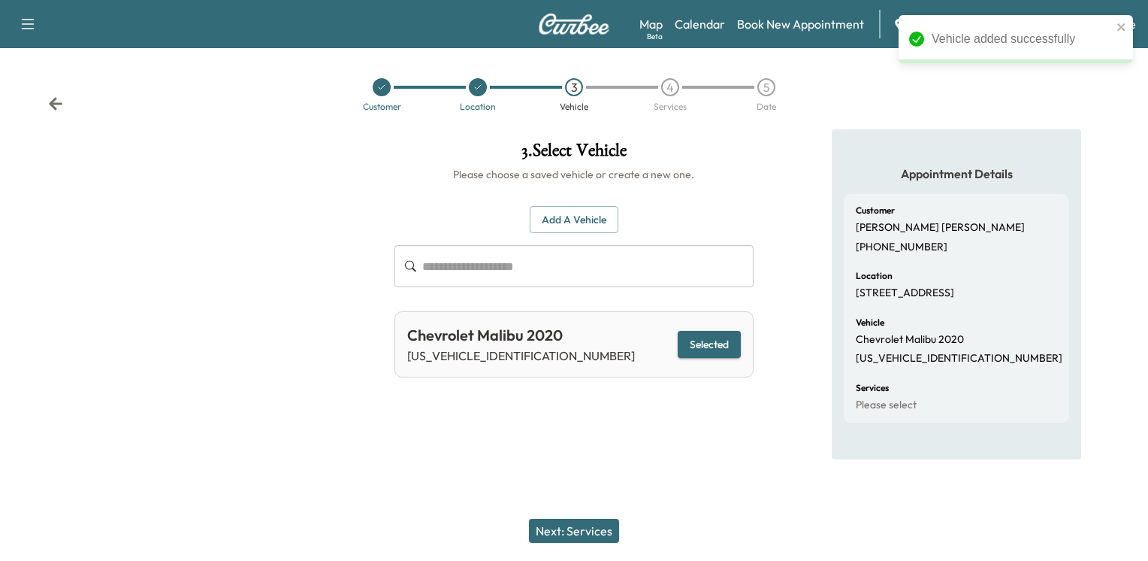
click at [562, 522] on button "Next: Services" at bounding box center [574, 531] width 90 height 24
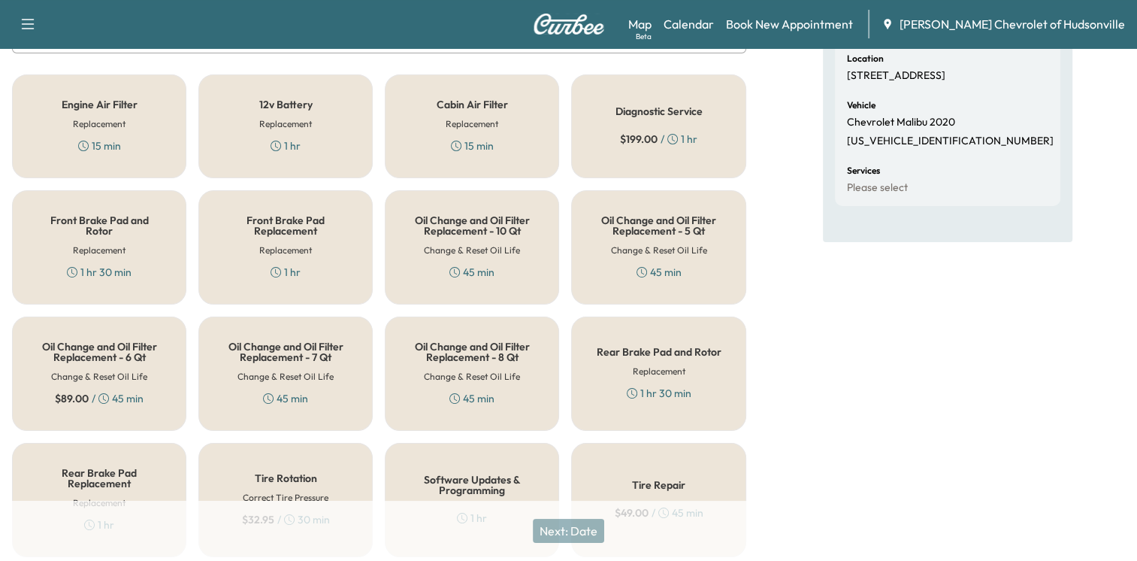
scroll to position [225, 0]
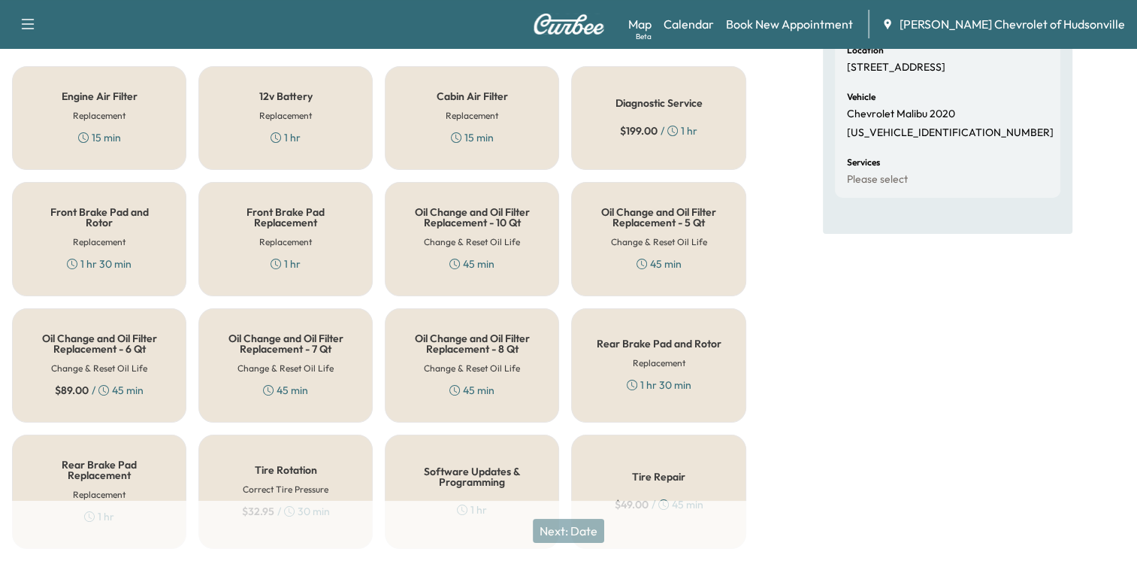
click at [83, 344] on h5 "Oil Change and Oil Filter Replacement - 6 Qt" at bounding box center [99, 343] width 125 height 21
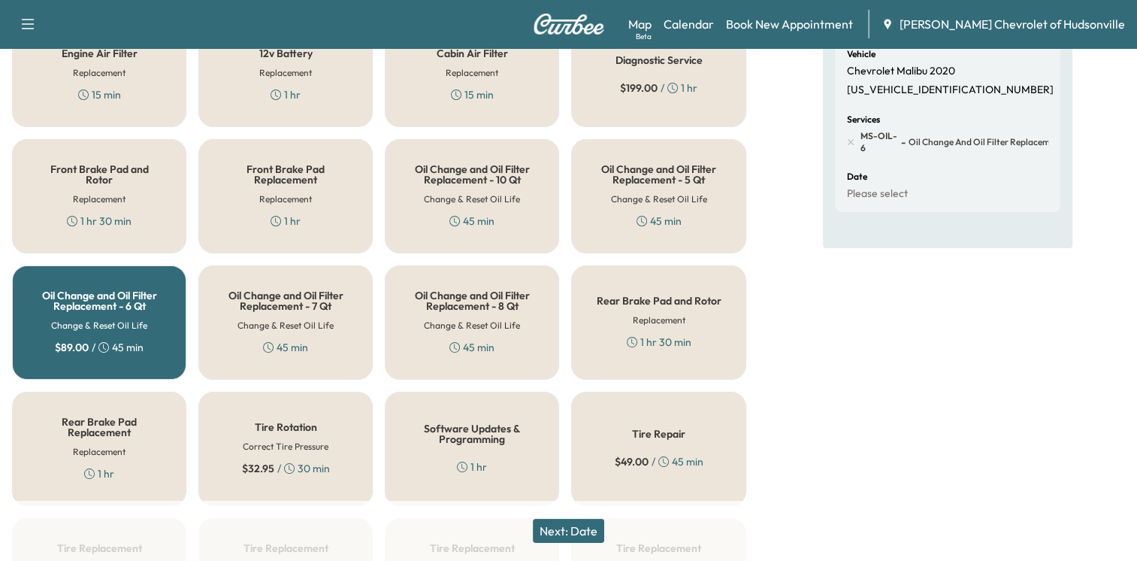
scroll to position [301, 0]
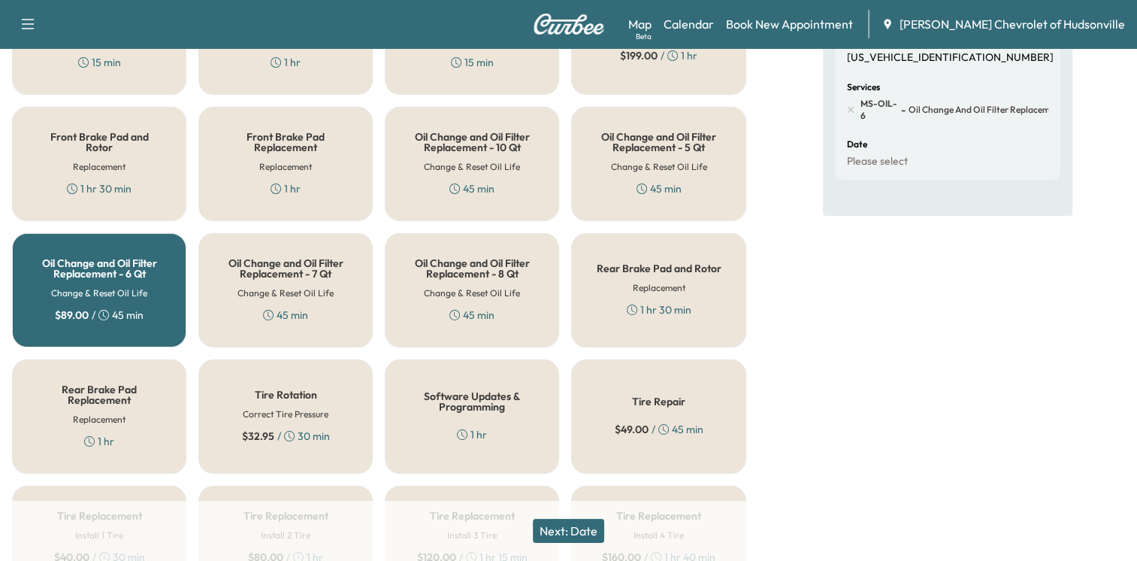
click at [645, 401] on h5 "Tire Repair" at bounding box center [658, 401] width 53 height 11
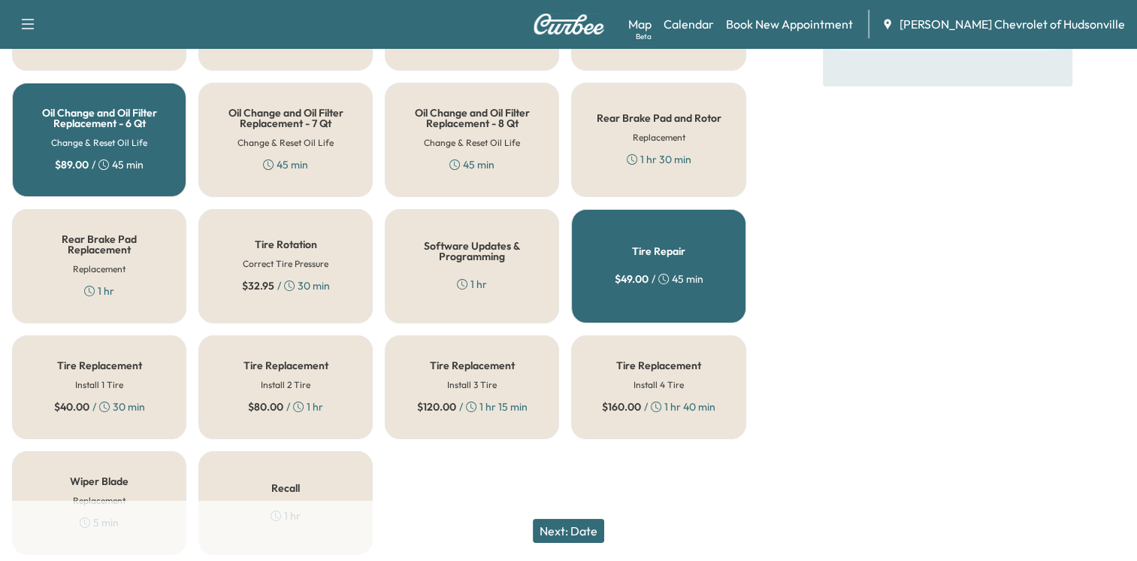
scroll to position [502, 0]
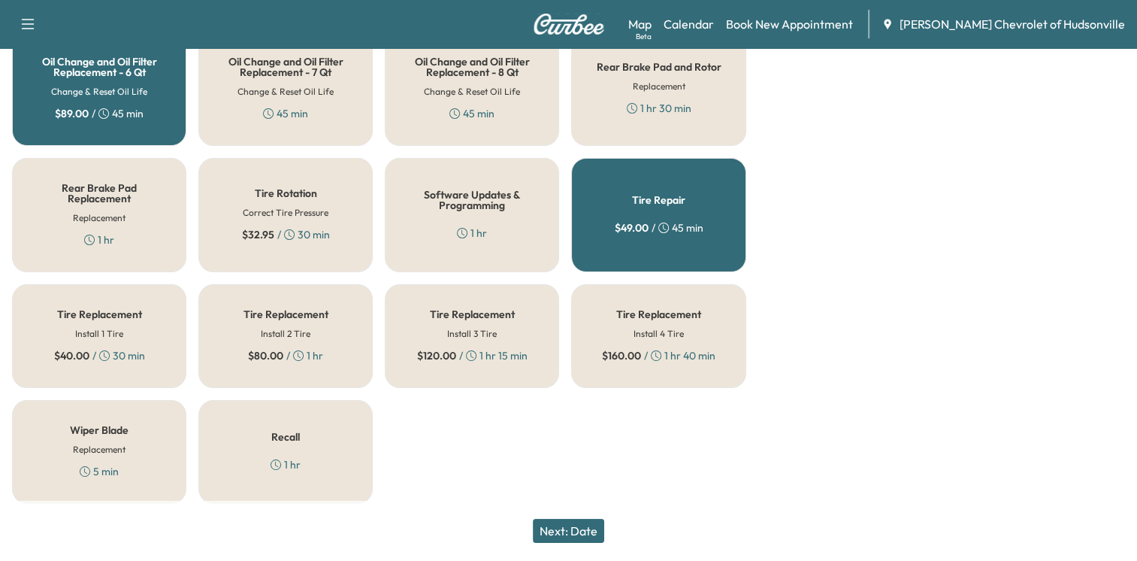
click at [298, 431] on h5 "Recall" at bounding box center [285, 436] width 29 height 11
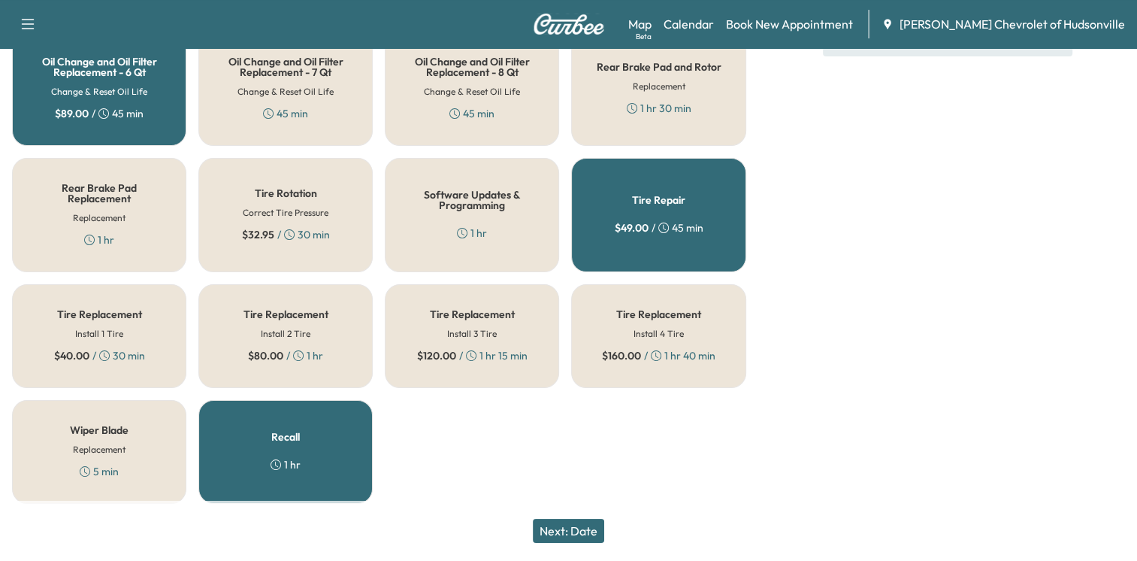
click at [568, 531] on button "Next: Date" at bounding box center [568, 531] width 71 height 24
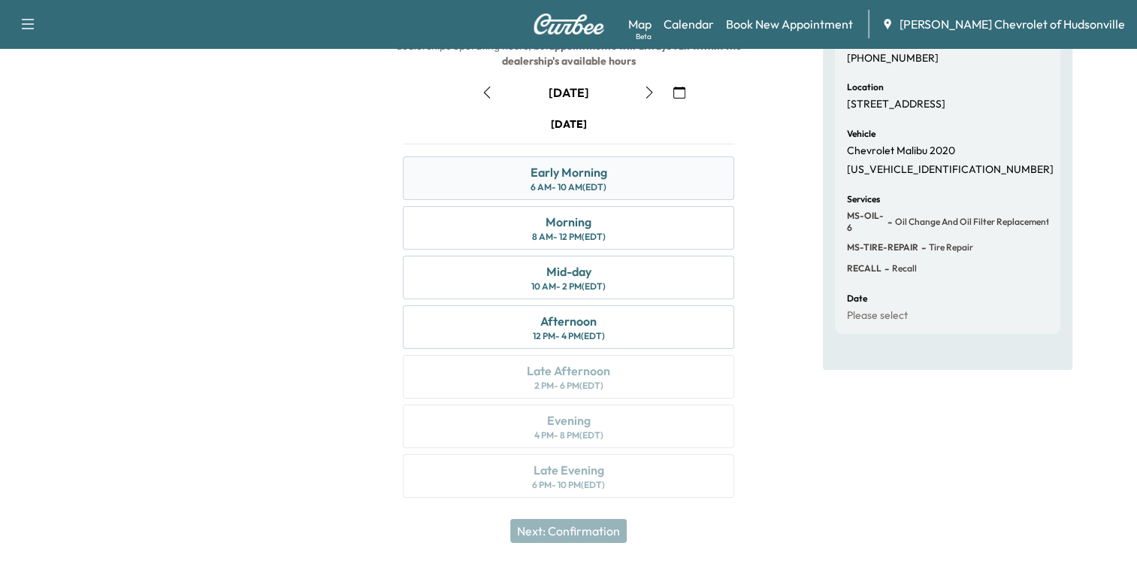
scroll to position [113, 0]
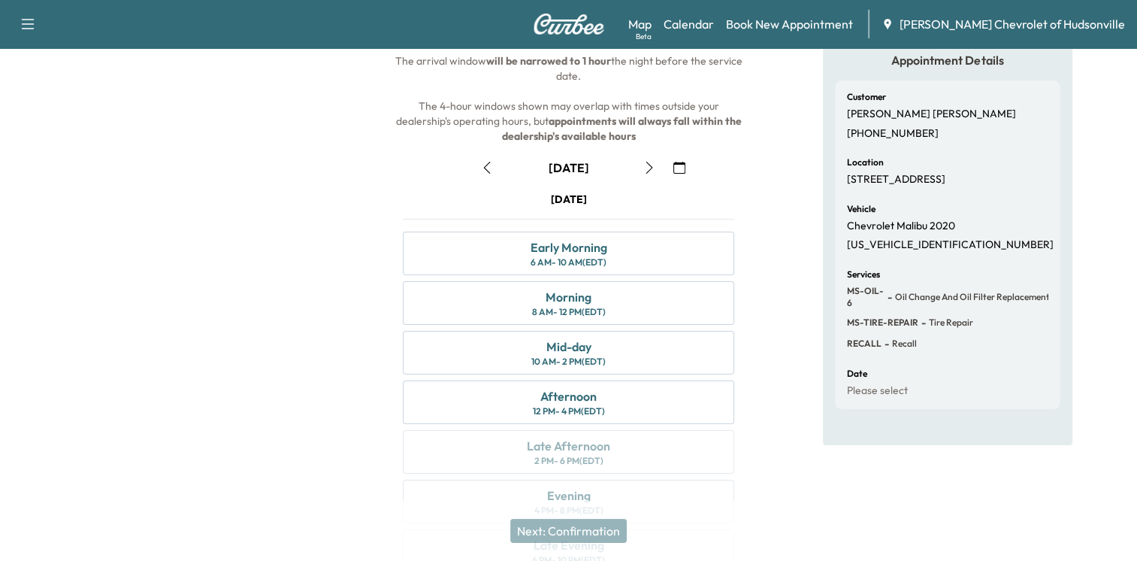
click at [649, 166] on icon "button" at bounding box center [649, 168] width 12 height 12
click at [682, 172] on icon "button" at bounding box center [679, 168] width 12 height 12
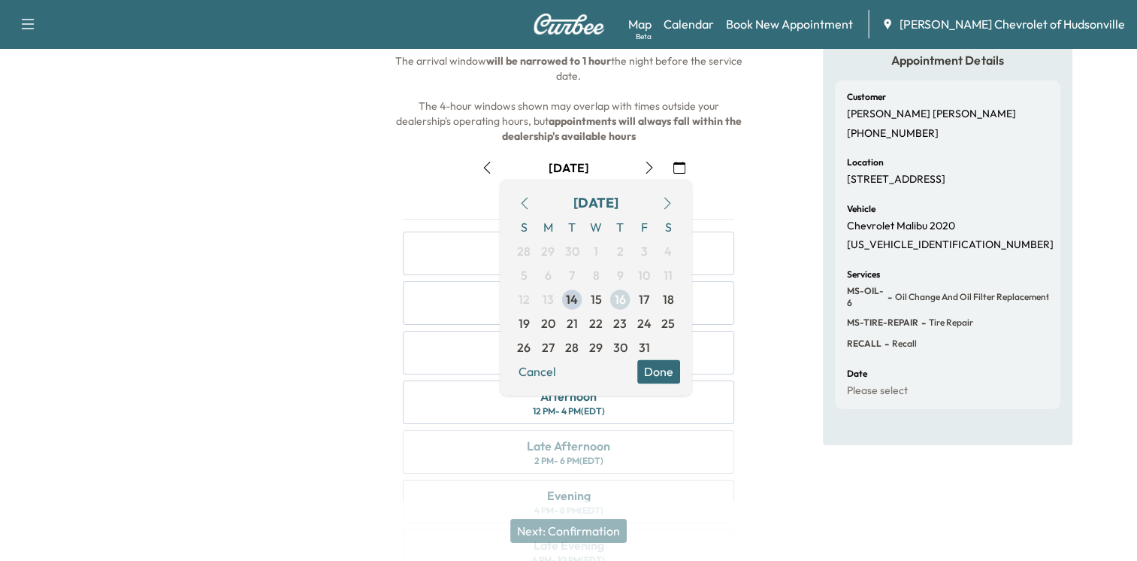
click at [624, 303] on span "16" at bounding box center [620, 299] width 11 height 18
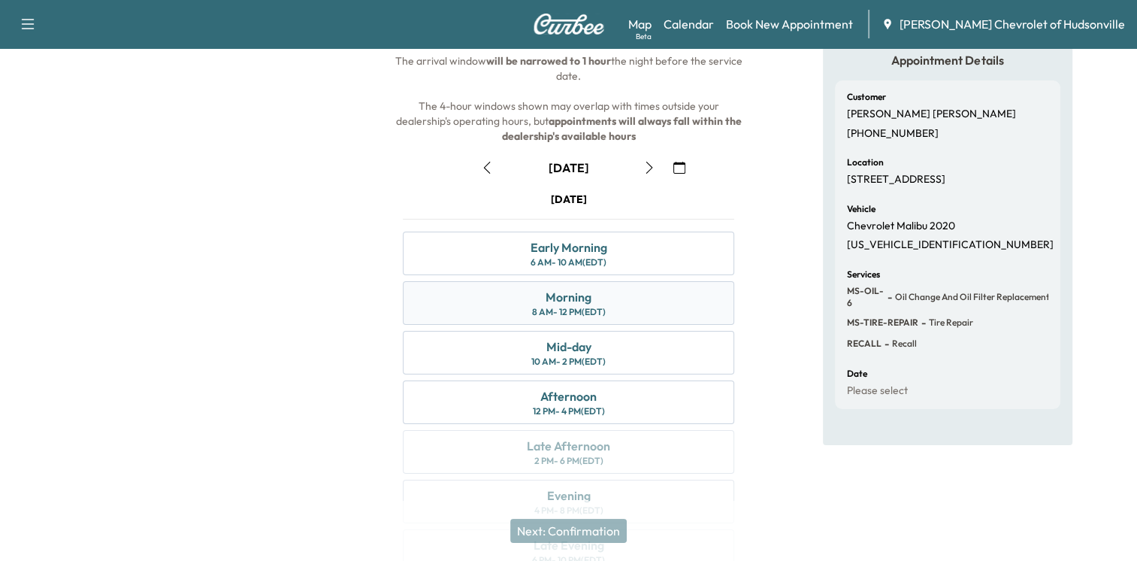
click at [613, 302] on div "Morning 8 AM - 12 PM (EDT)" at bounding box center [568, 303] width 331 height 44
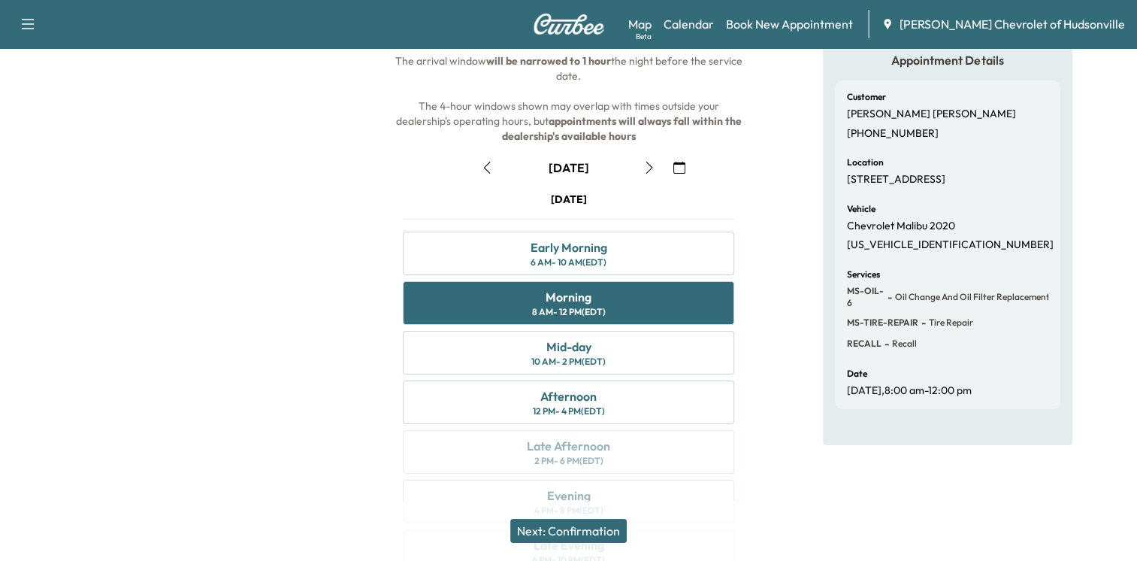
click at [558, 521] on button "Next: Confirmation" at bounding box center [568, 531] width 116 height 24
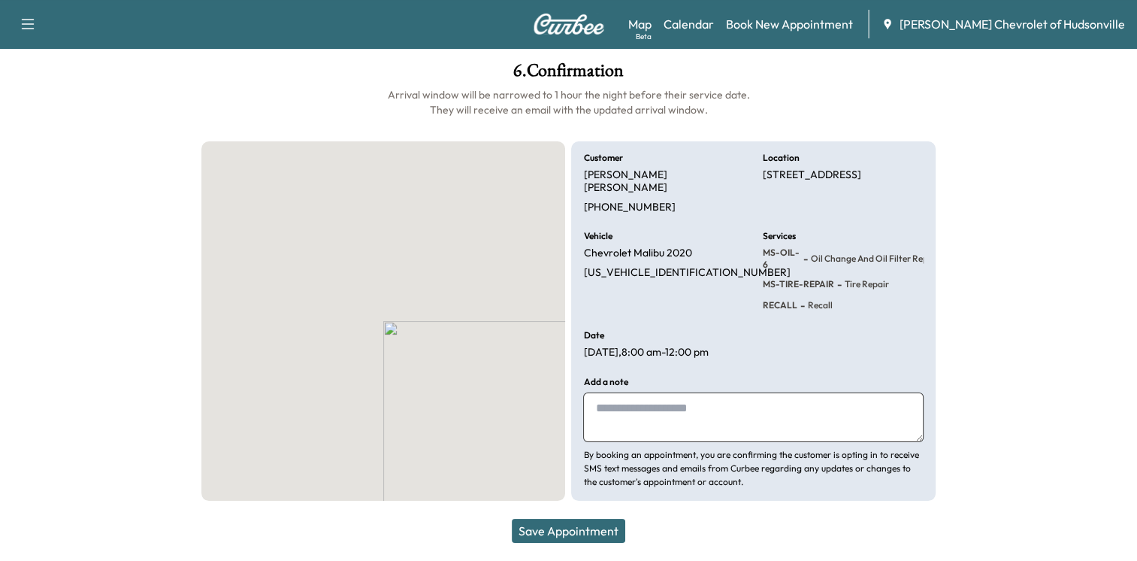
scroll to position [65, 0]
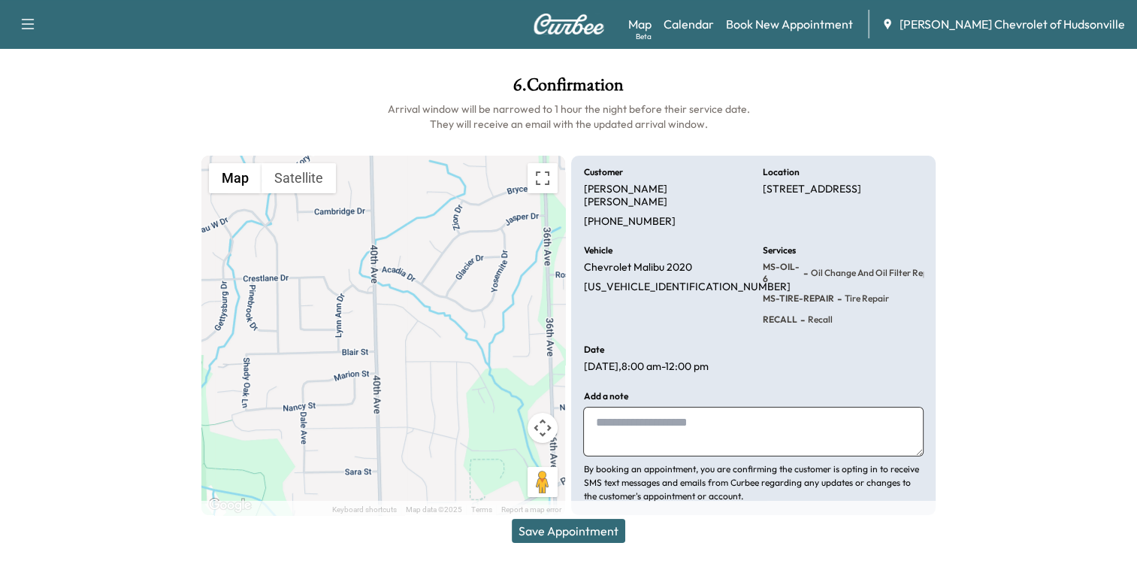
click at [628, 413] on textarea at bounding box center [753, 432] width 340 height 50
type textarea "**********"
click at [553, 531] on button "Save Appointment" at bounding box center [568, 531] width 113 height 24
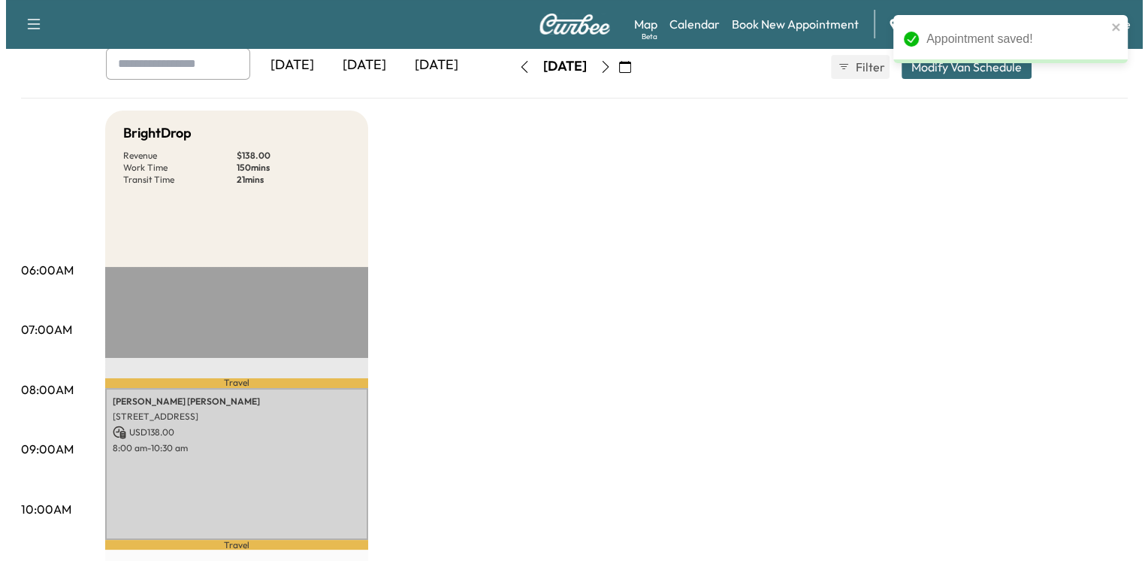
scroll to position [150, 0]
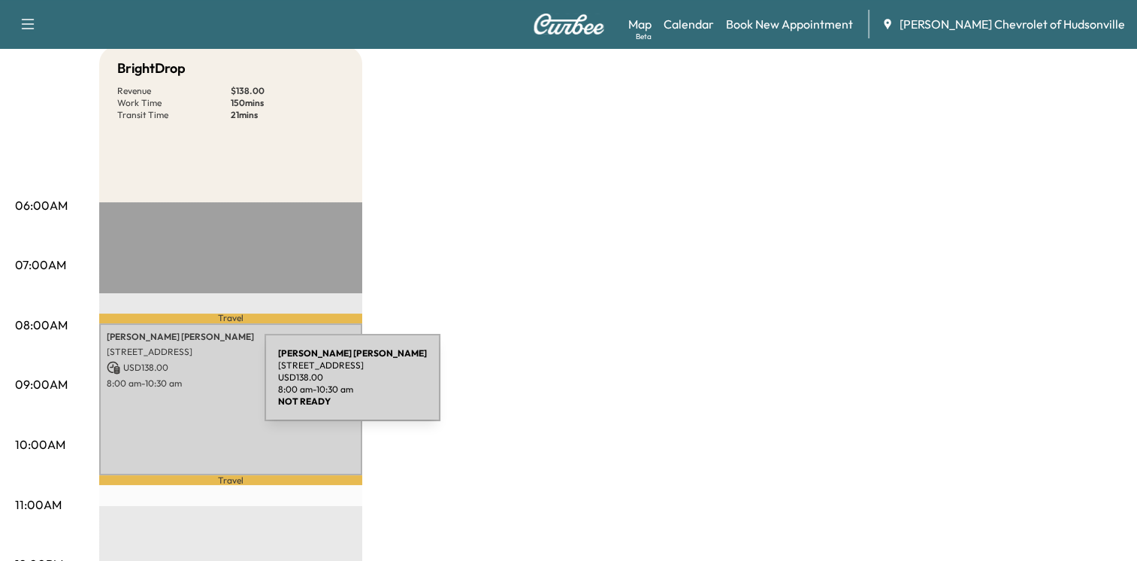
click at [153, 385] on p "8:00 am - 10:30 am" at bounding box center [231, 383] width 248 height 12
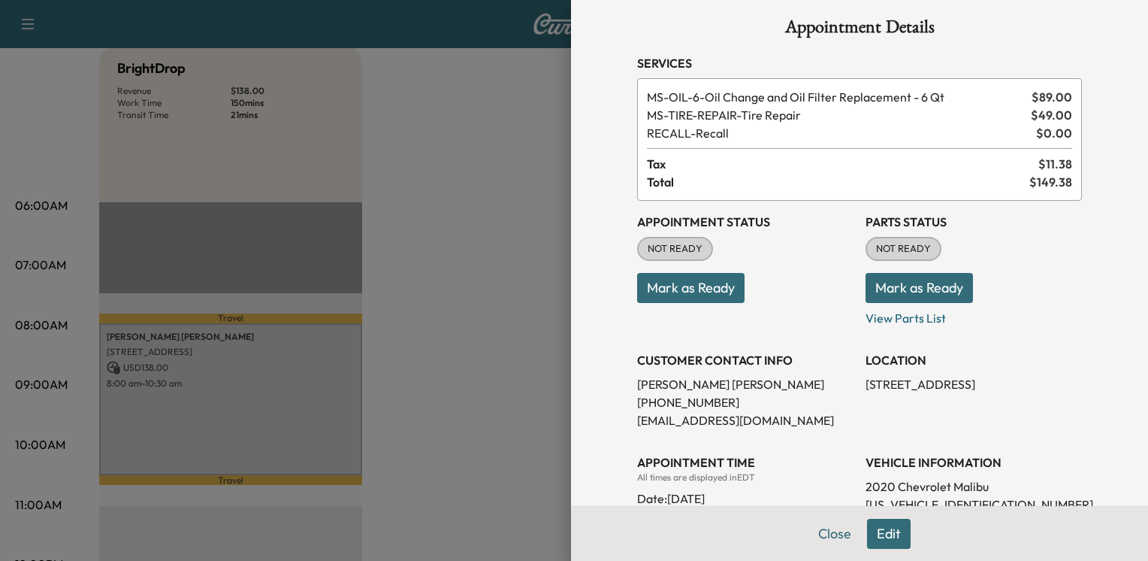
scroll to position [0, 0]
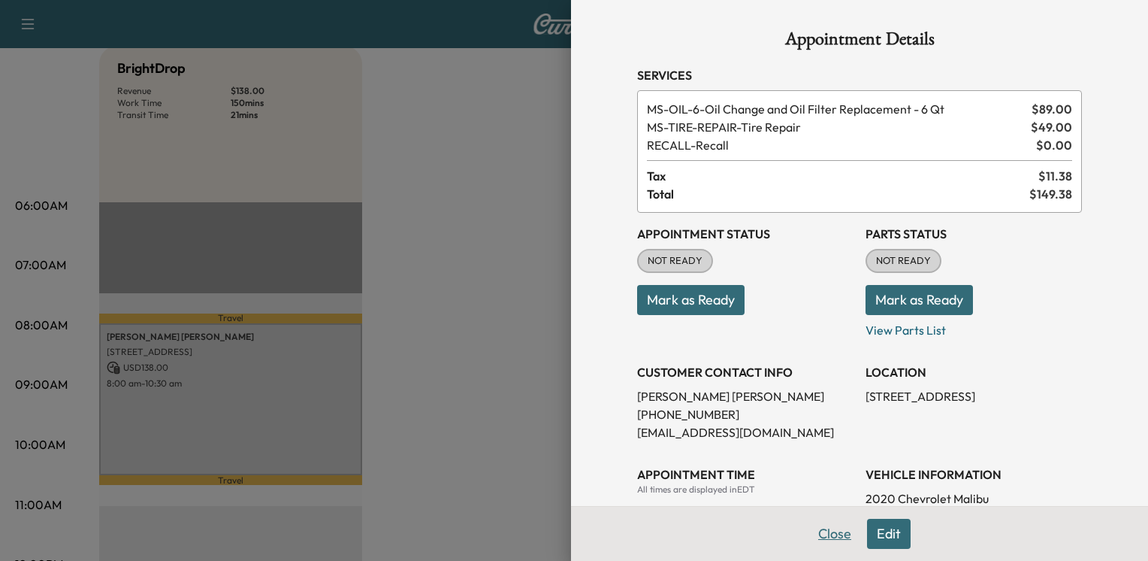
click at [830, 536] on button "Close" at bounding box center [835, 534] width 53 height 30
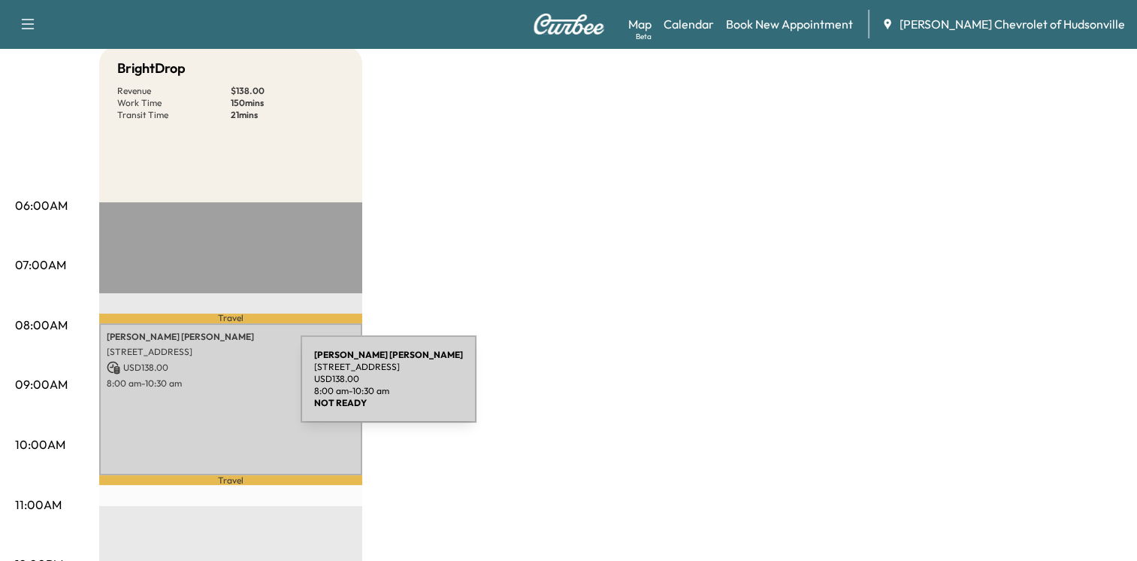
click at [188, 388] on div "[PERSON_NAME] [STREET_ADDRESS] USD 138.00 8:00 am - 10:30 am" at bounding box center [230, 399] width 263 height 152
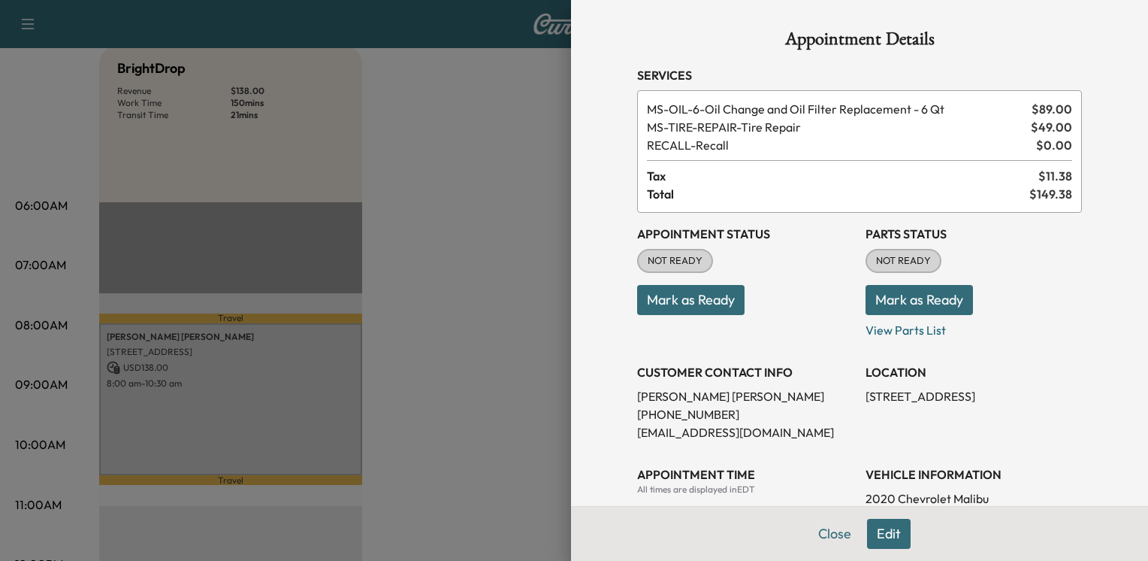
click at [682, 304] on button "Mark as Ready" at bounding box center [690, 300] width 107 height 30
